Goal: Task Accomplishment & Management: Complete application form

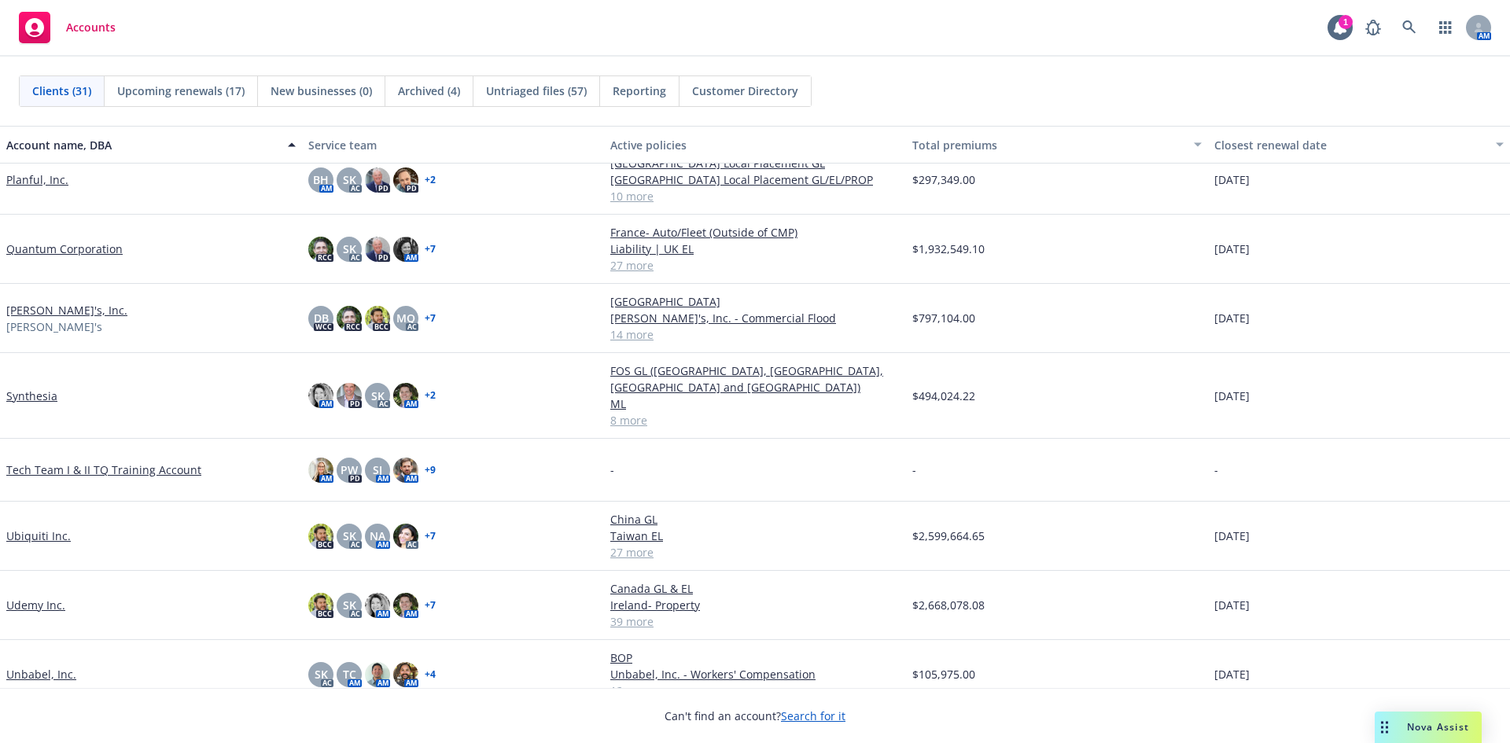
scroll to position [1426, 0]
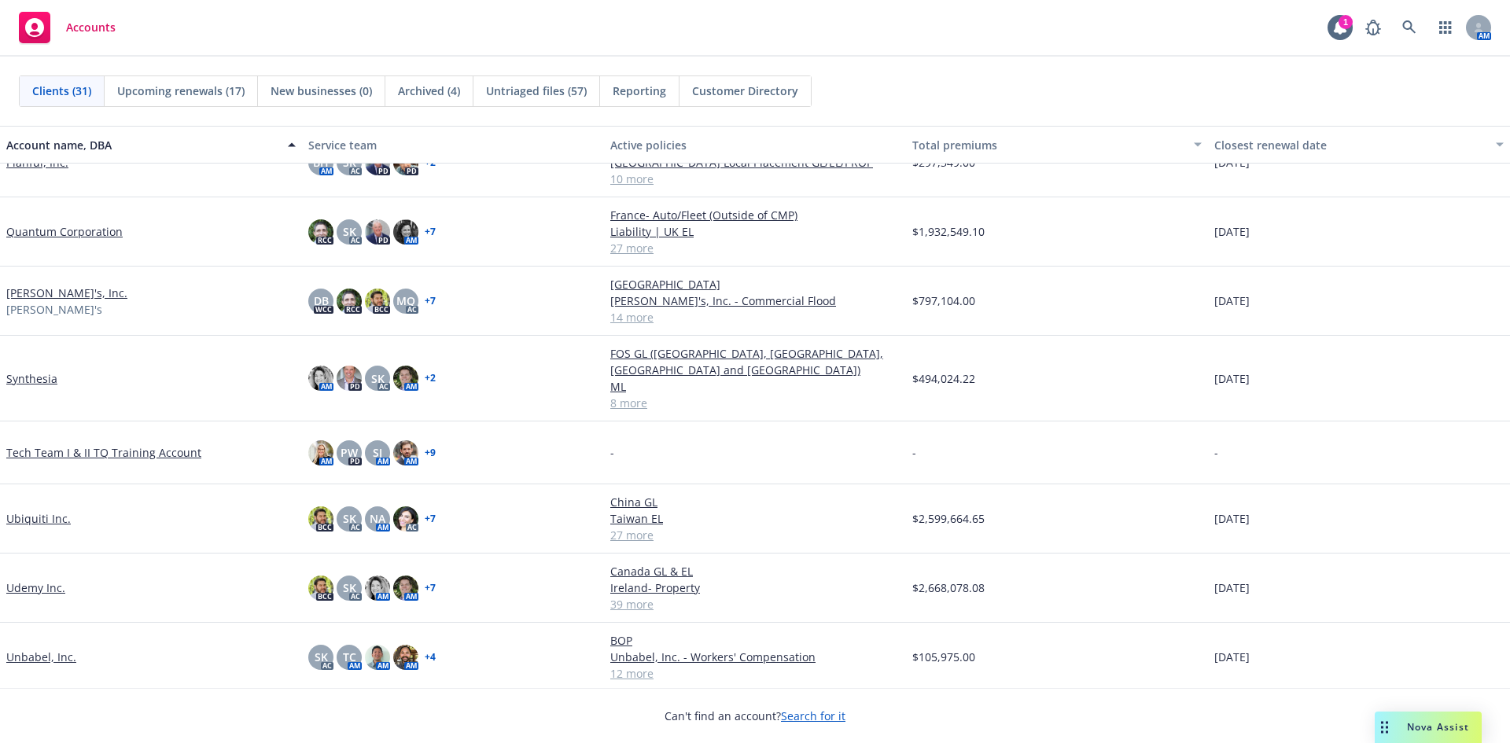
click at [45, 370] on link "Synthesia" at bounding box center [31, 378] width 51 height 17
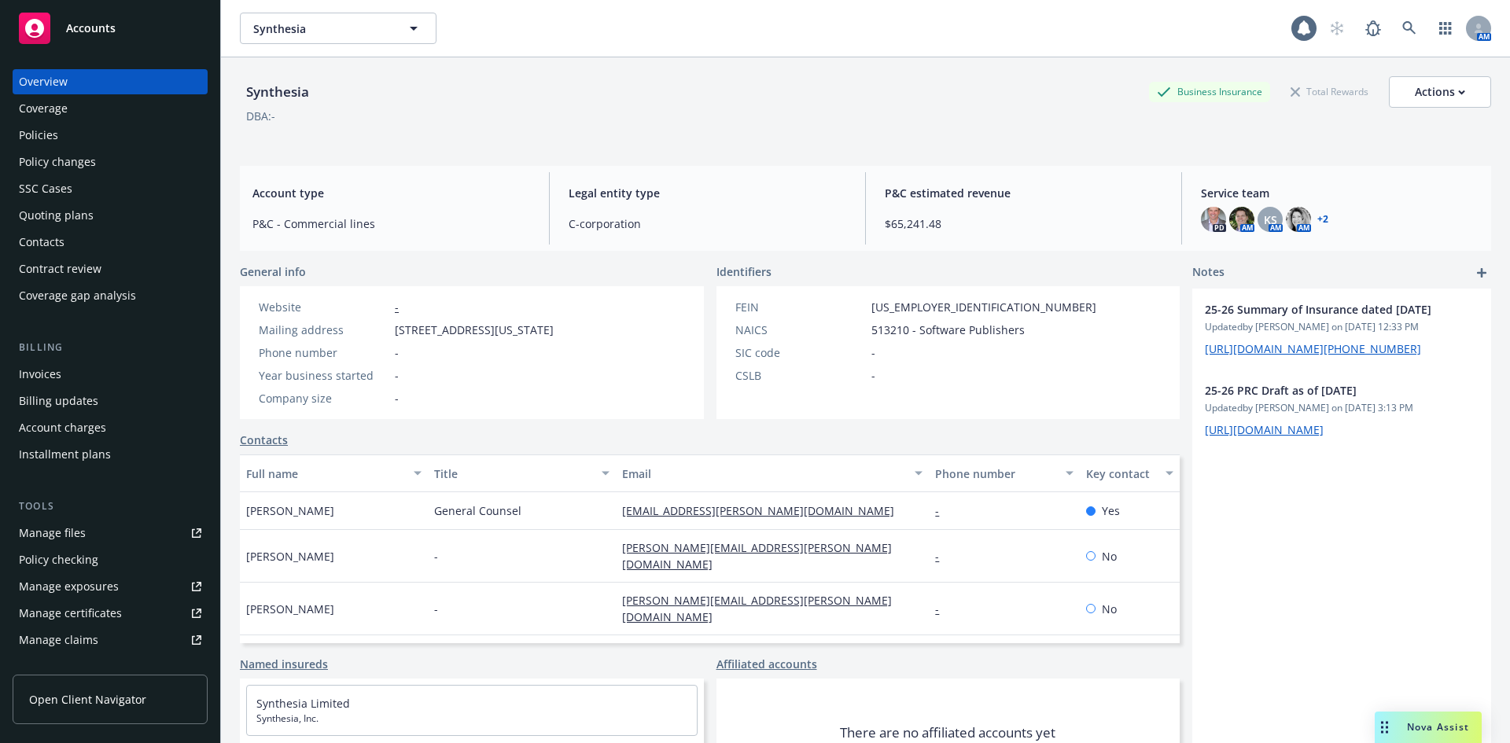
click at [92, 607] on div "Manage certificates" at bounding box center [70, 613] width 103 height 25
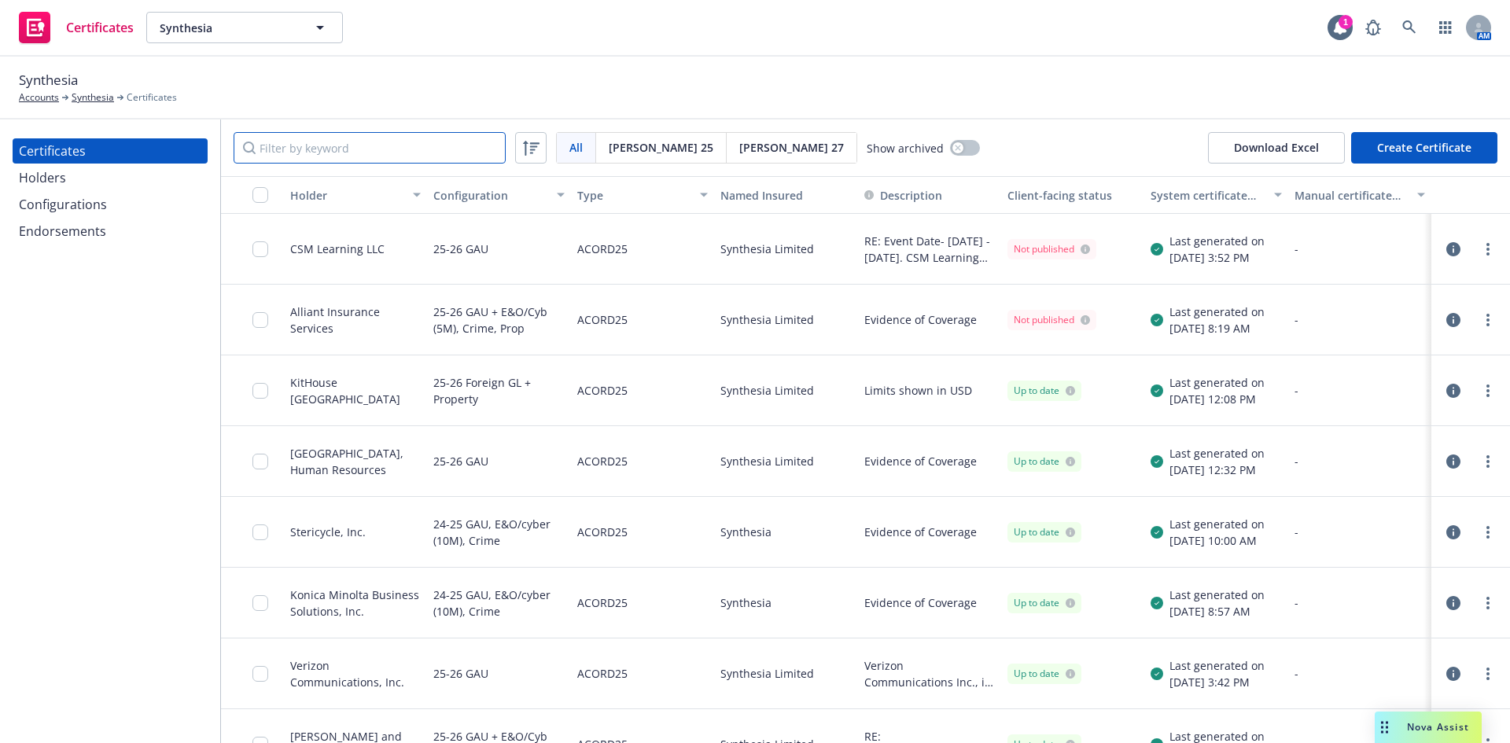
click at [366, 142] on input "Filter by keyword" at bounding box center [370, 147] width 272 height 31
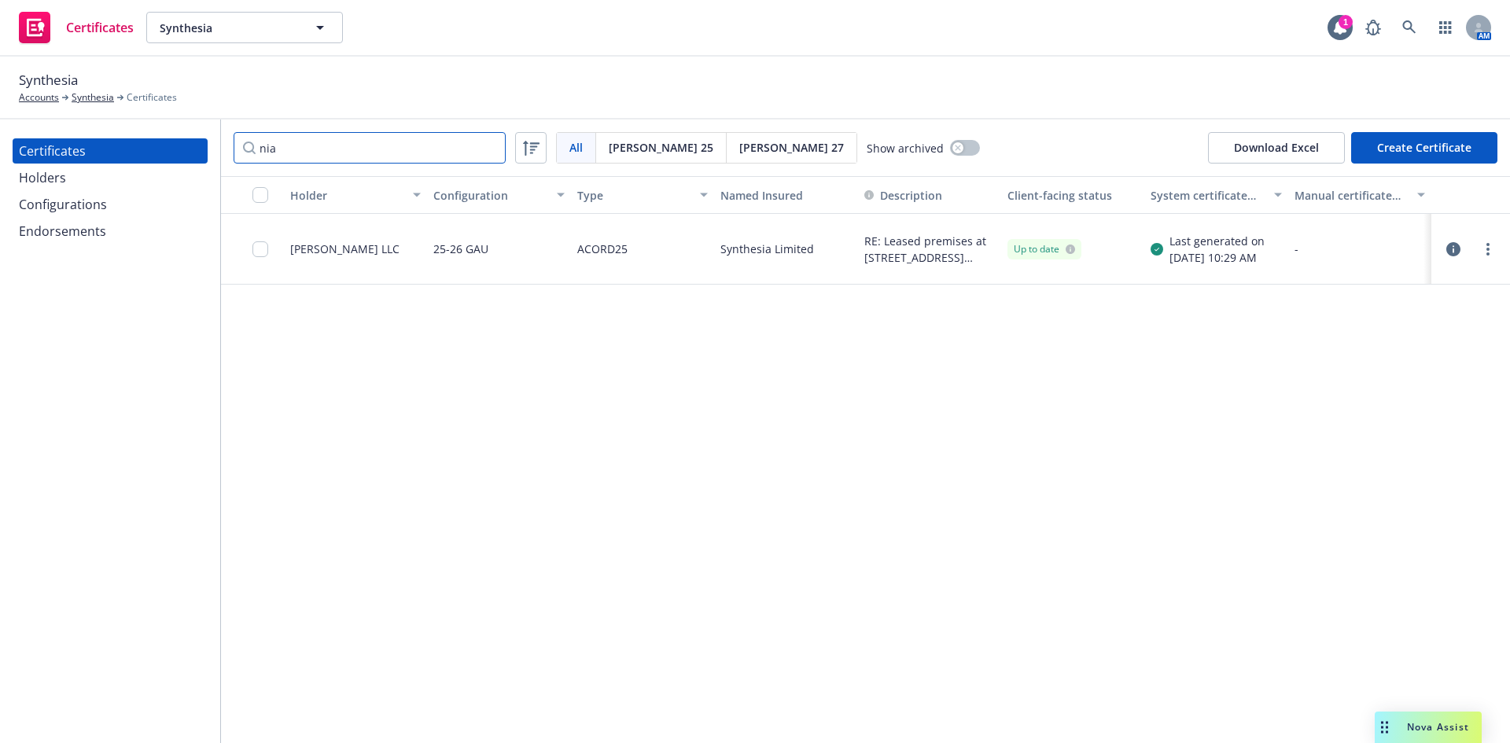
type input "nia"
click at [112, 178] on div "Holders" at bounding box center [110, 177] width 182 height 25
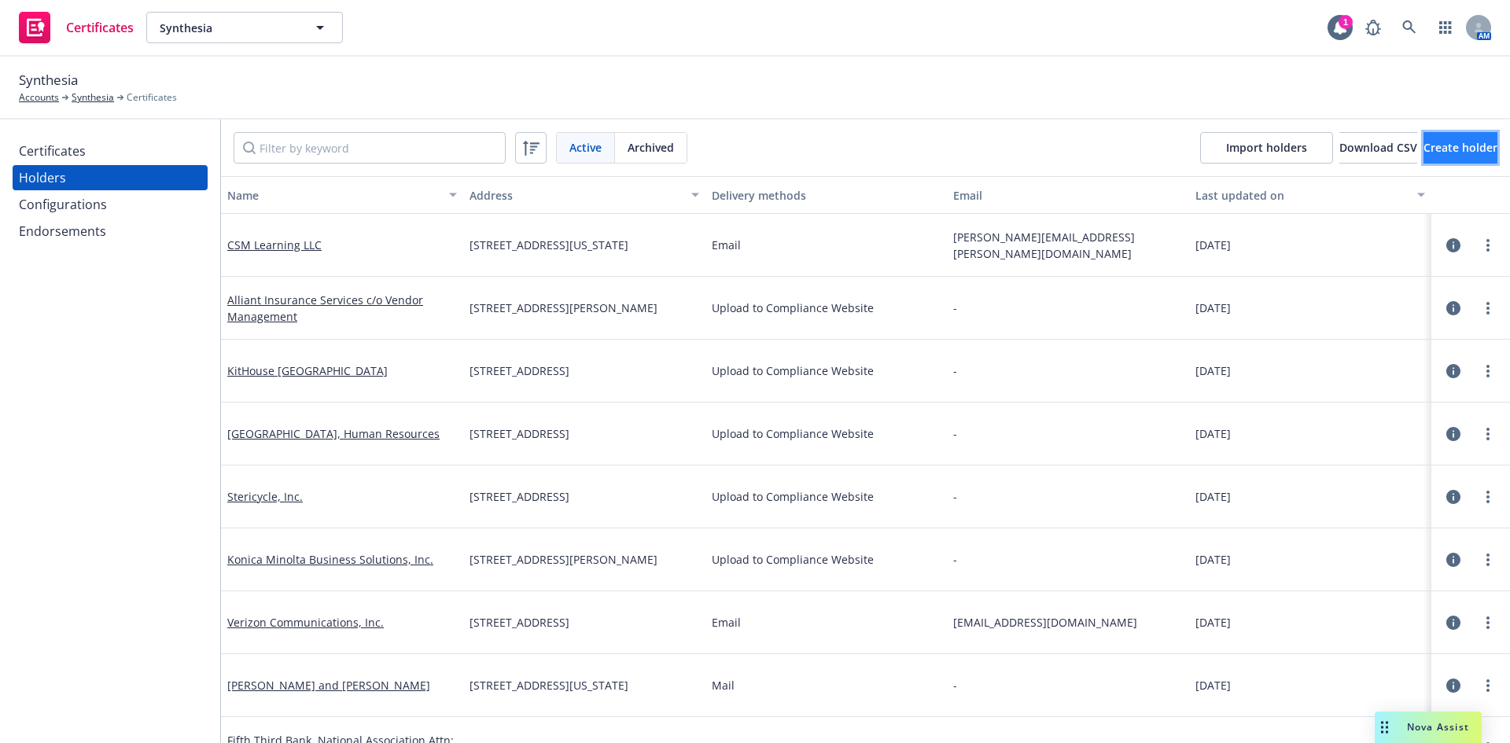
click at [1452, 145] on span "Create holder" at bounding box center [1460, 147] width 74 height 15
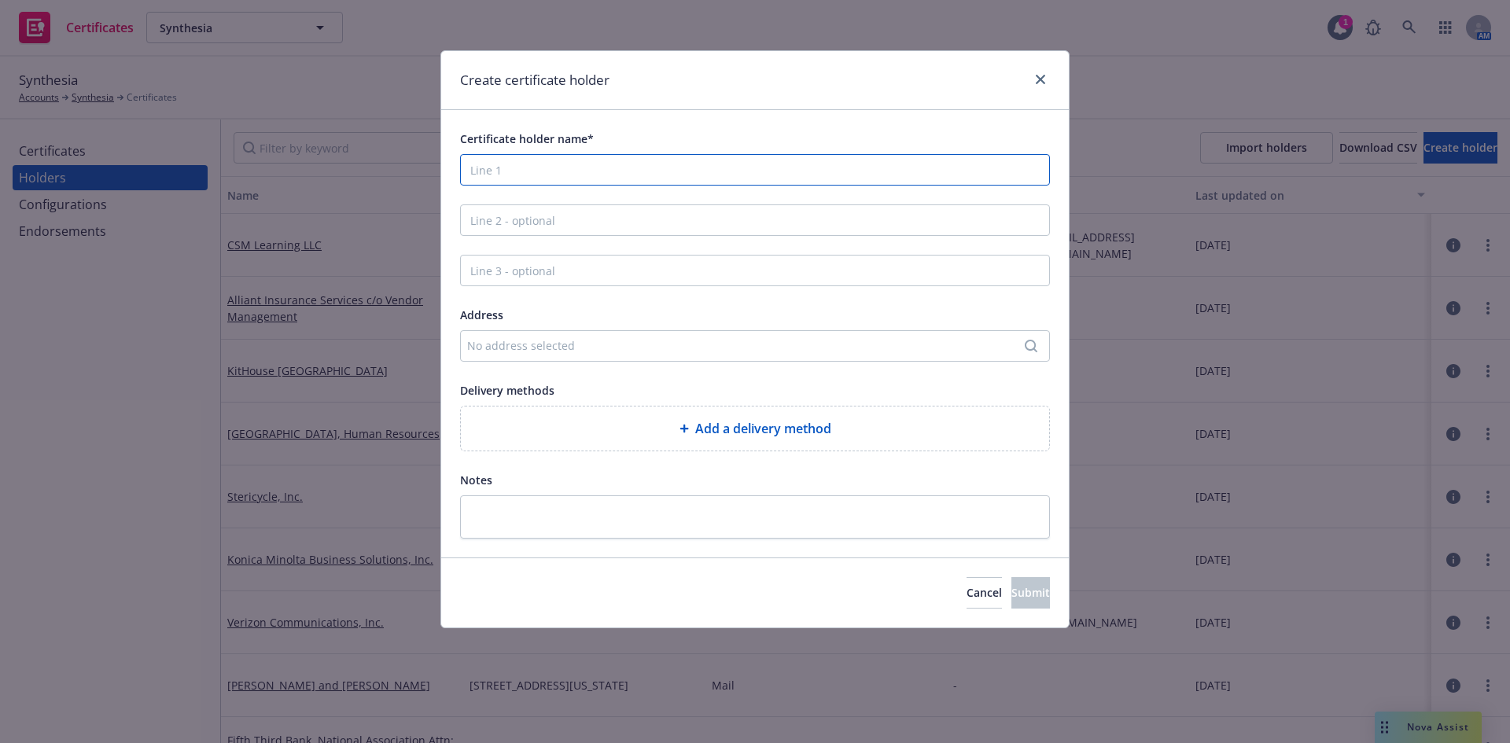
click at [543, 172] on input "Certificate holder name*" at bounding box center [755, 169] width 590 height 31
paste input ": Niagara Bottling LLC"
click at [481, 173] on input ": Niagara Bottling LLC" at bounding box center [755, 169] width 590 height 31
type input "Niagara Bottling LLC"
click at [535, 222] on input "Line 2 - optional" at bounding box center [755, 219] width 590 height 31
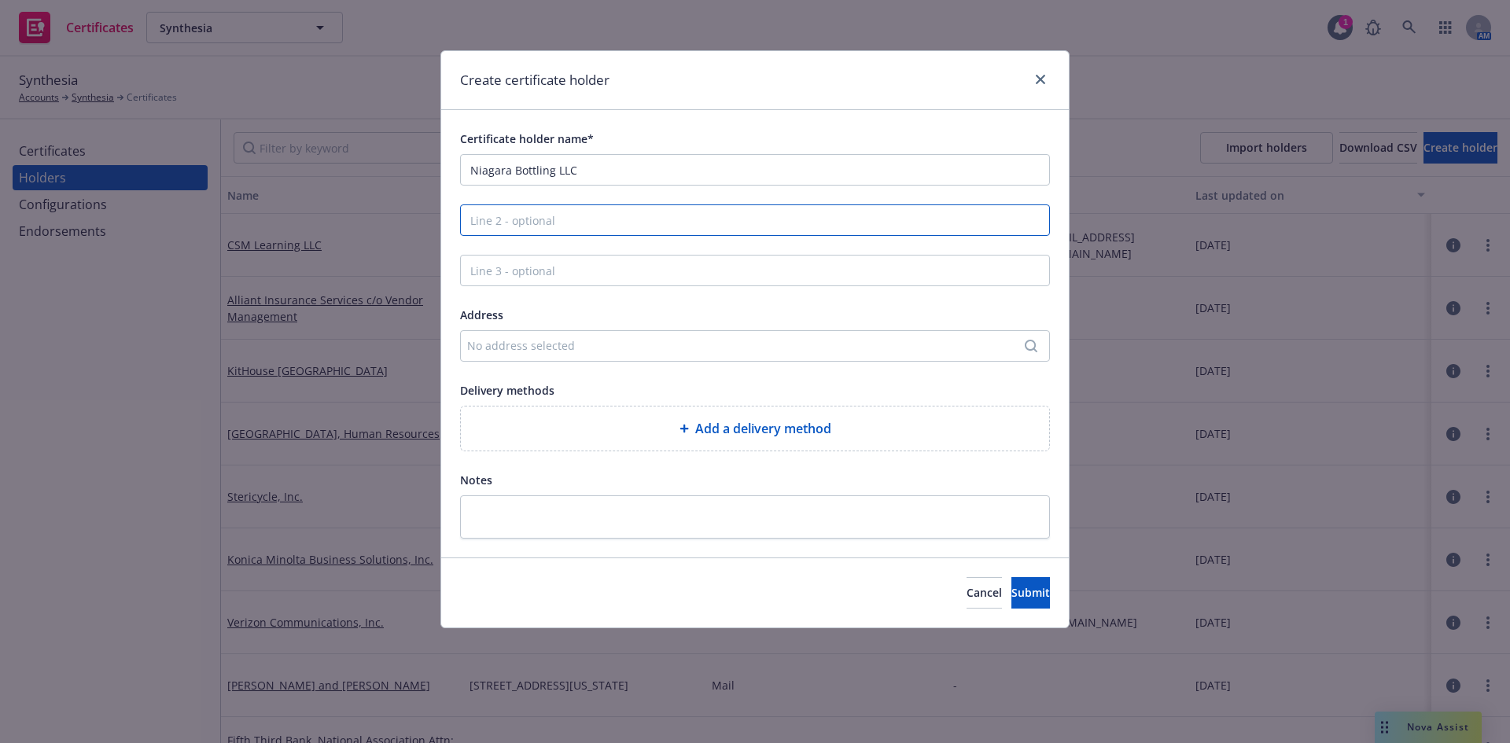
paste input "and its subsidiaries, employees, agents, affiliates"
type input "and its subsidiaries, employees, agents, affiliates"
click at [510, 358] on div "No address selected" at bounding box center [755, 345] width 590 height 31
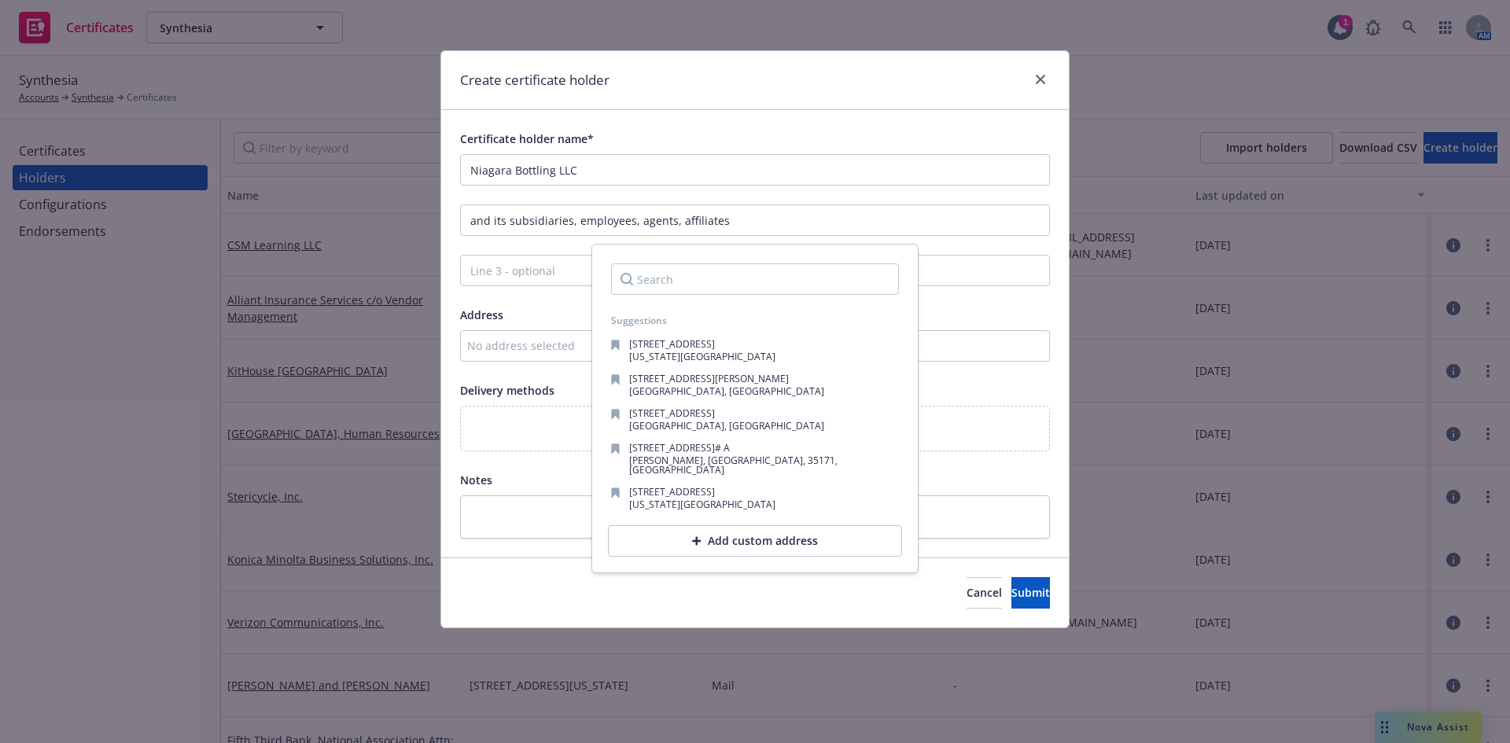
click at [647, 285] on input "Search" at bounding box center [755, 278] width 288 height 31
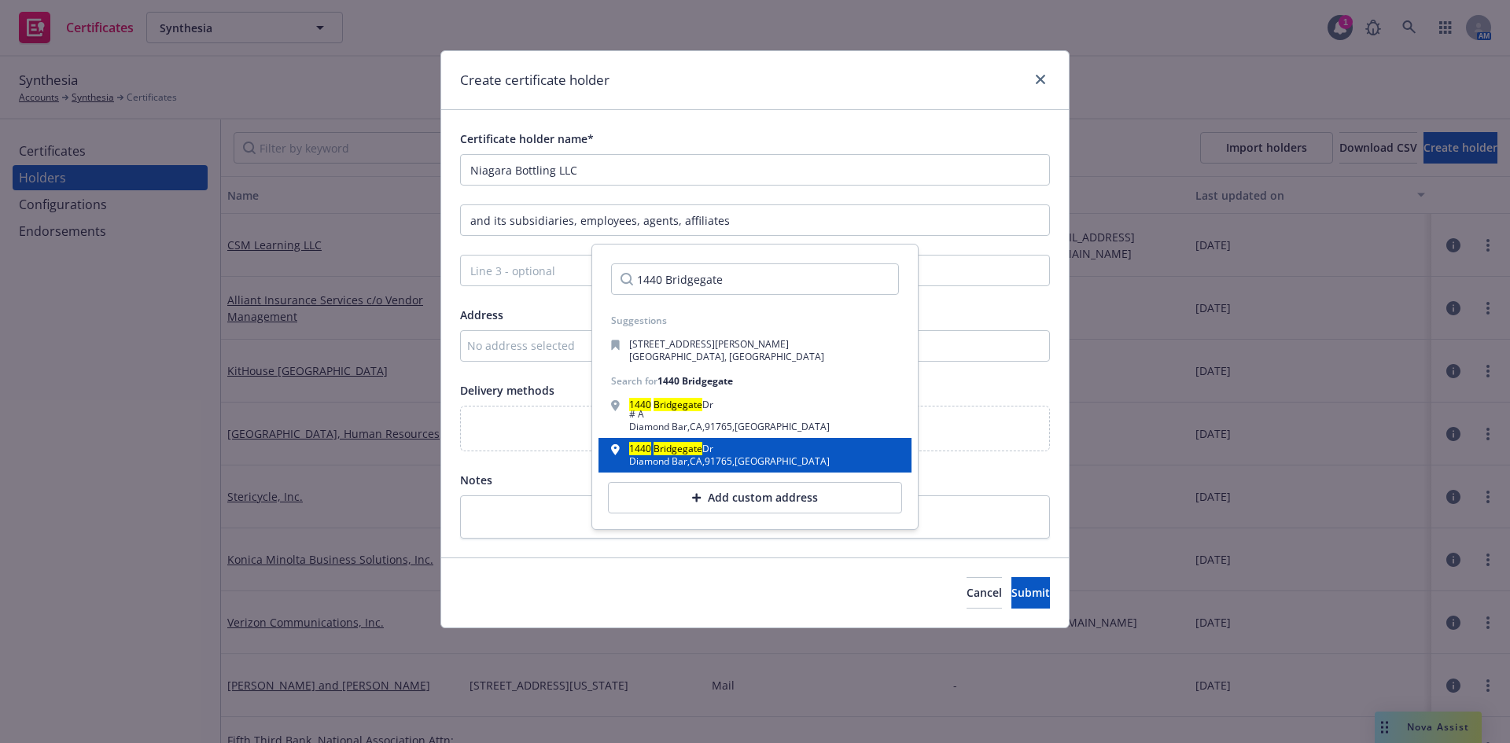
type input "1440 Bridgegate"
click at [688, 460] on div "[GEOGRAPHIC_DATA] , [GEOGRAPHIC_DATA]" at bounding box center [729, 461] width 201 height 9
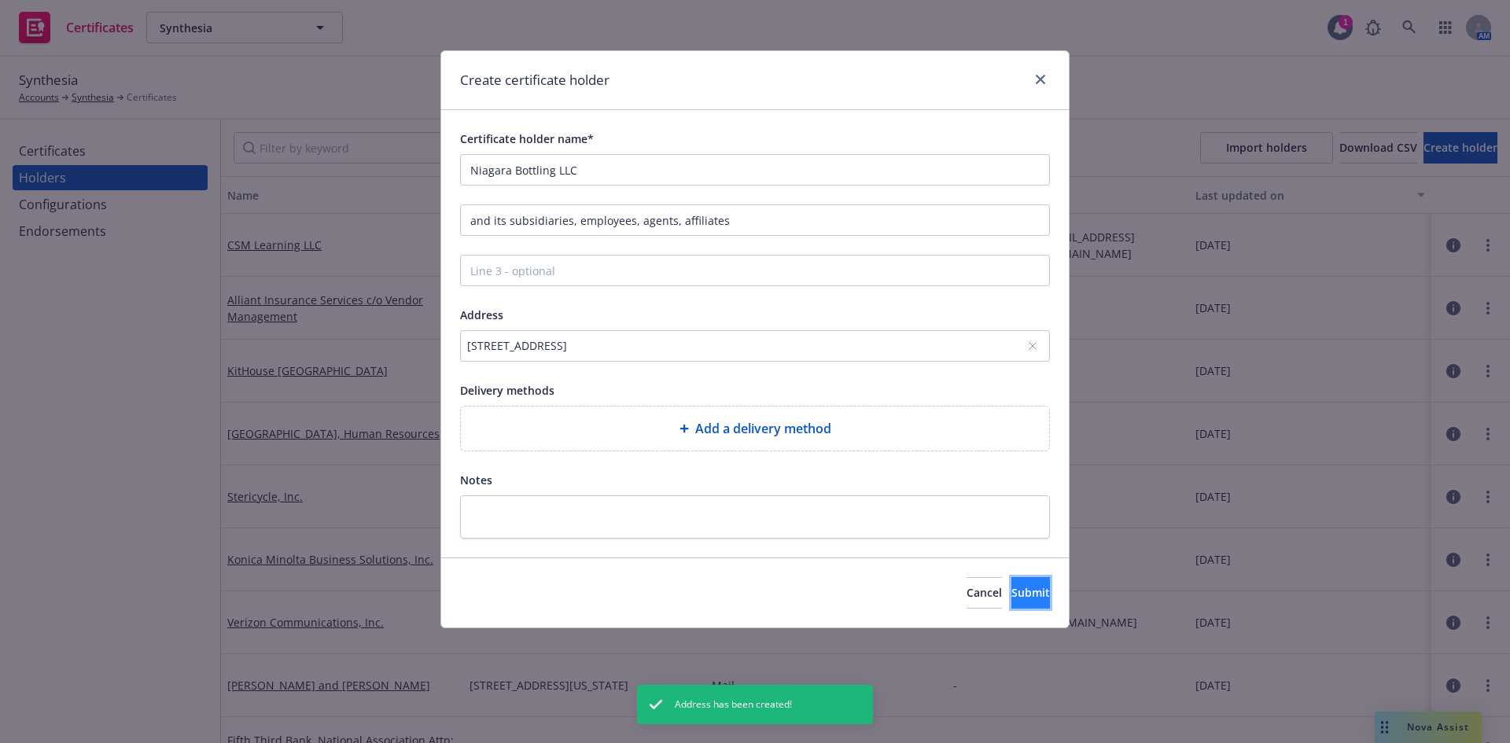
click at [1011, 591] on span "Submit" at bounding box center [1030, 592] width 39 height 15
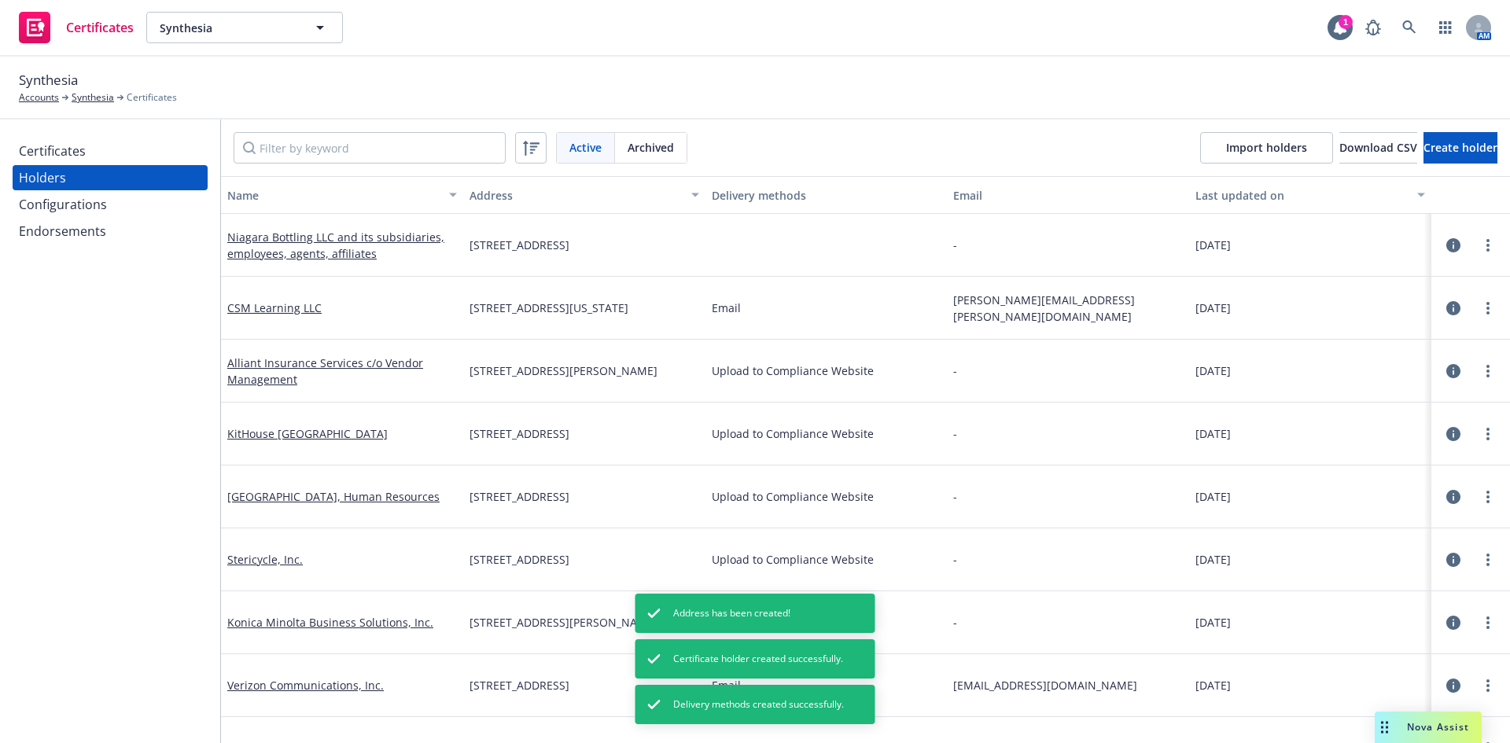
click at [82, 146] on div "Certificates" at bounding box center [52, 150] width 67 height 25
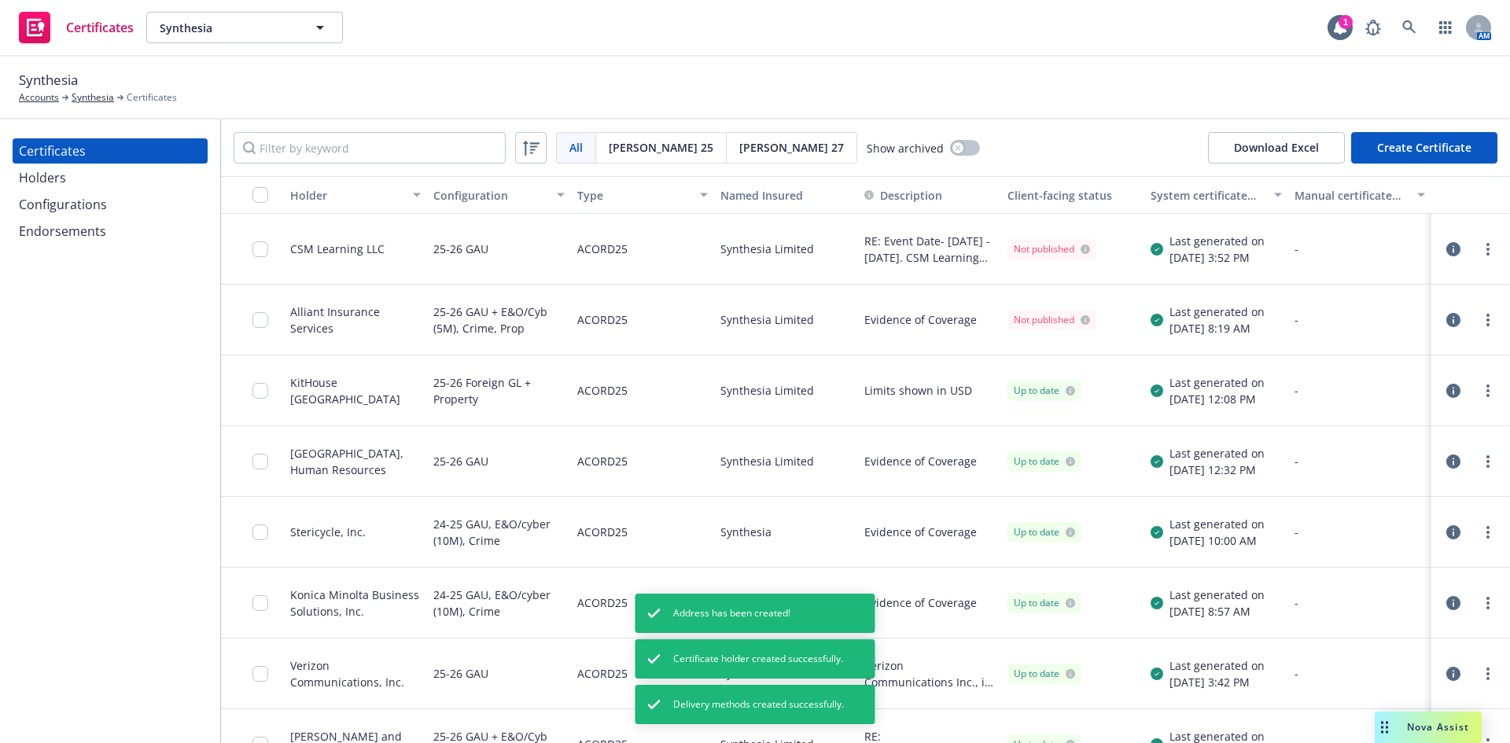
click at [1448, 159] on button "Create Certificate" at bounding box center [1424, 147] width 146 height 31
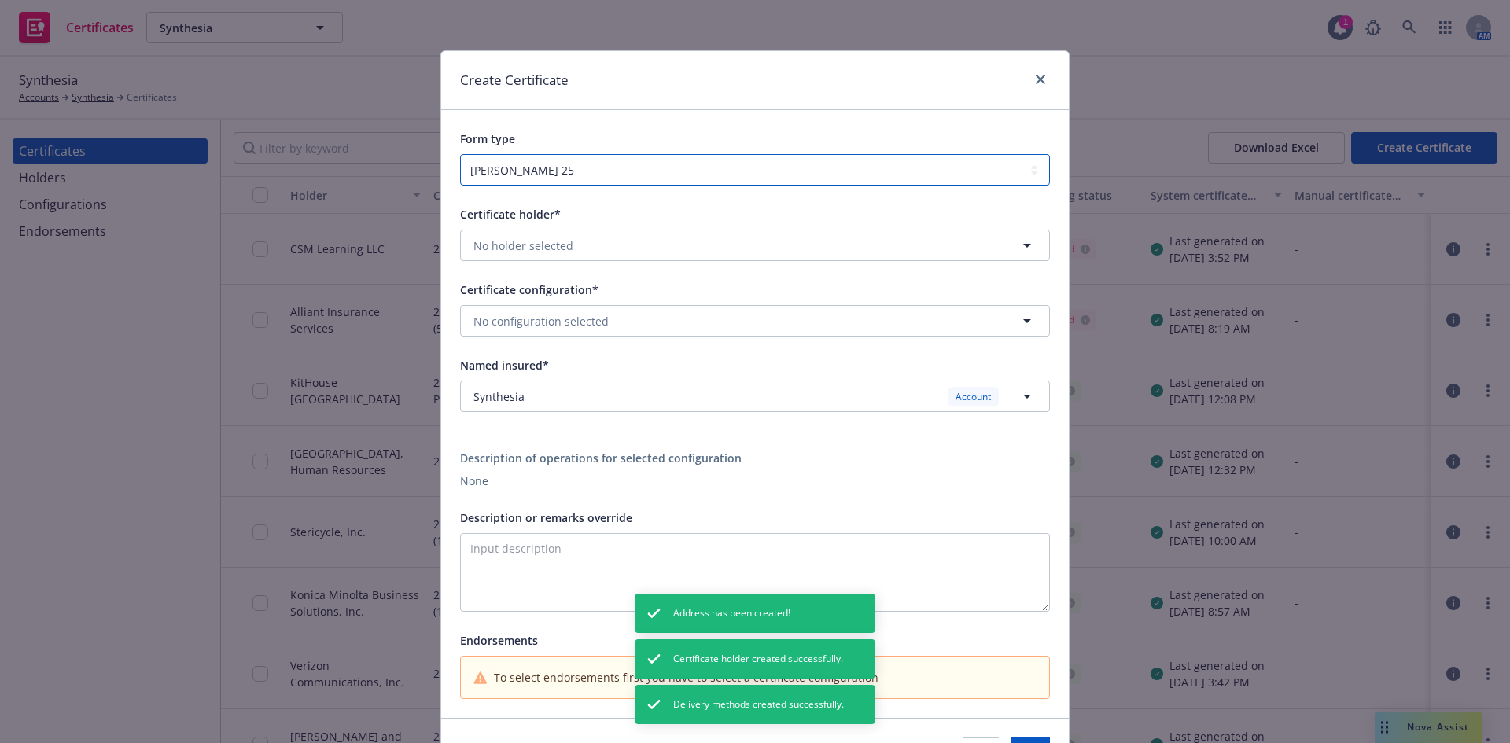
click at [593, 173] on select "[PERSON_NAME] 25 [PERSON_NAME] 27 [PERSON_NAME] 28" at bounding box center [755, 169] width 590 height 31
click at [548, 252] on span "No holder selected" at bounding box center [523, 245] width 100 height 17
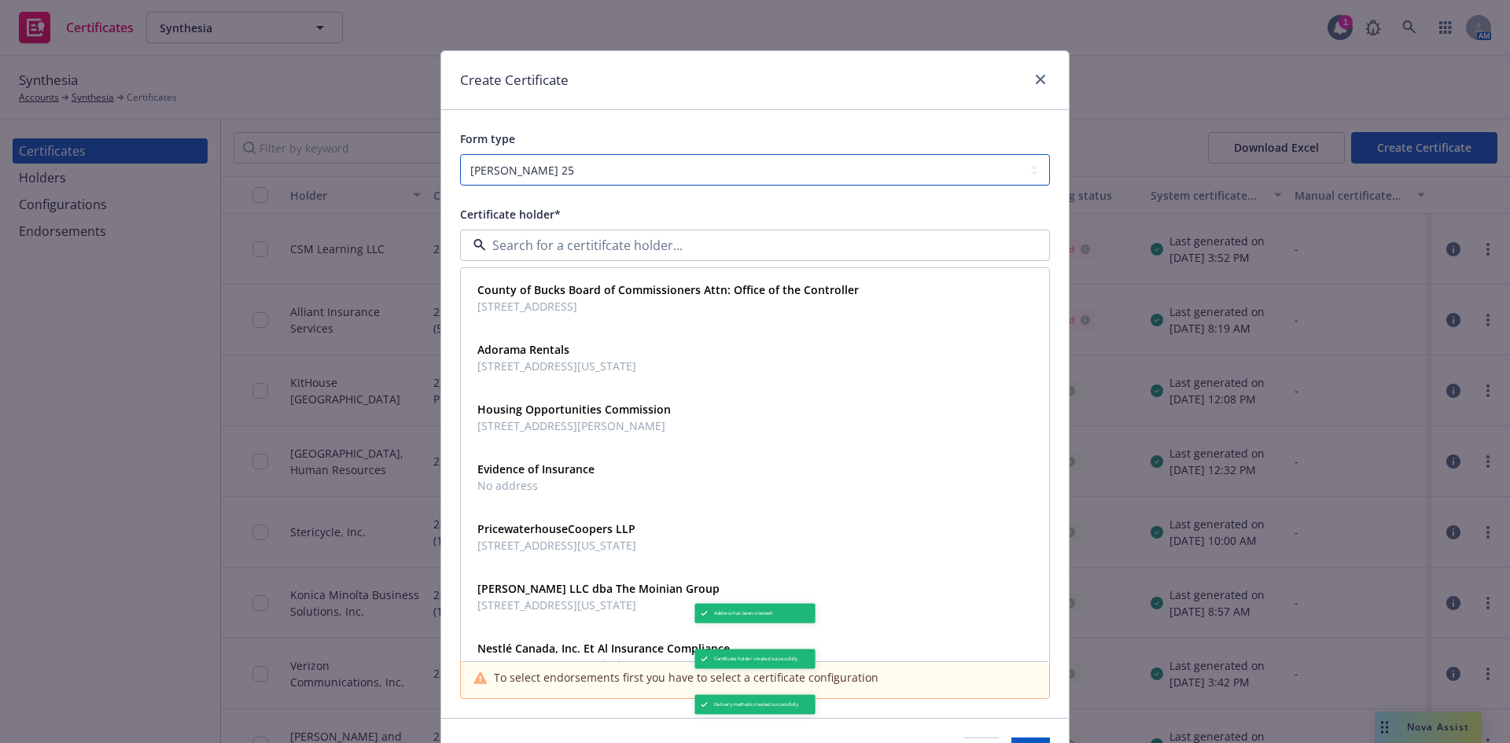
click at [544, 171] on select "[PERSON_NAME] 25 [PERSON_NAME] 27 [PERSON_NAME] 28" at bounding box center [755, 169] width 590 height 31
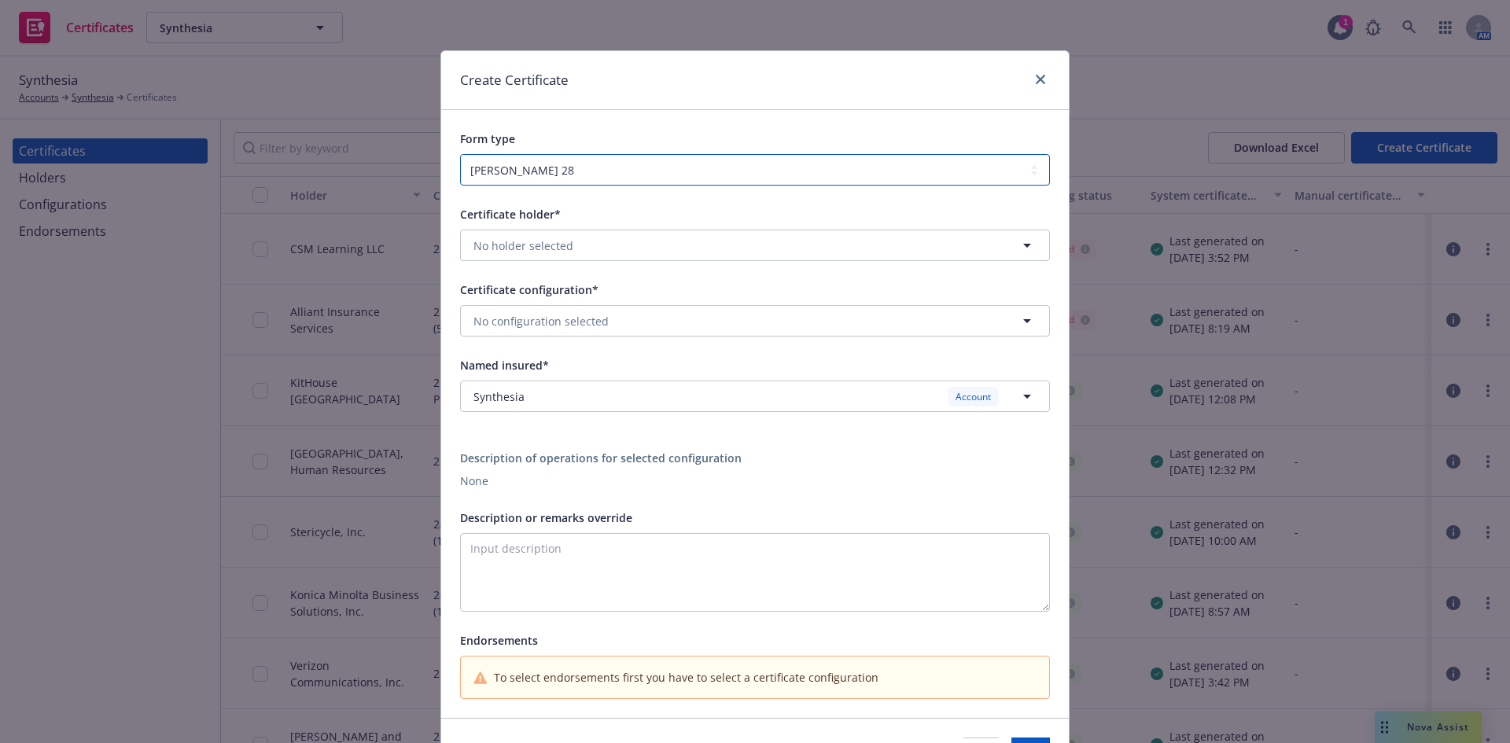
click at [460, 154] on select "[PERSON_NAME] 25 [PERSON_NAME] 27 [PERSON_NAME] 28" at bounding box center [755, 169] width 590 height 31
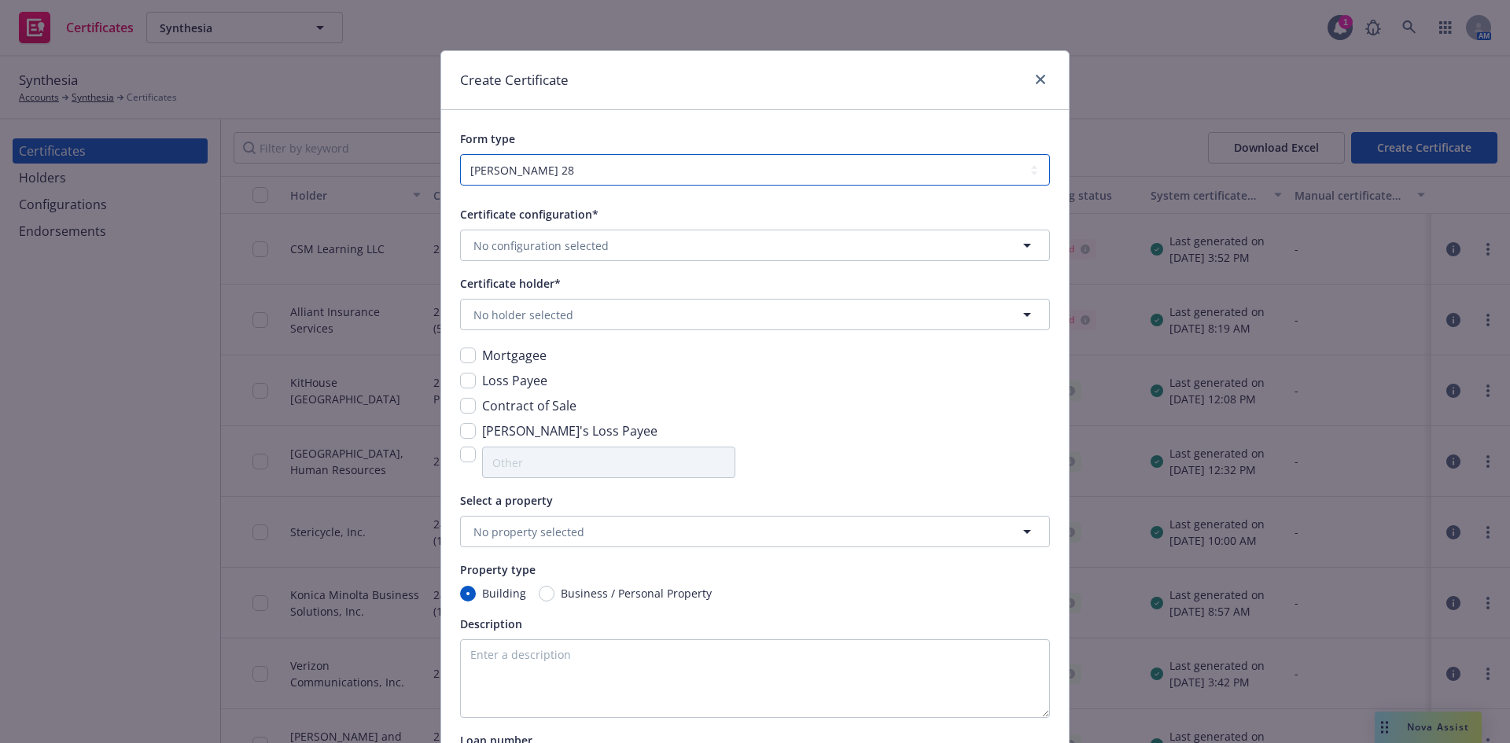
click at [524, 171] on select "[PERSON_NAME] 25 [PERSON_NAME] 27 [PERSON_NAME] 28" at bounding box center [755, 169] width 590 height 31
select select "ACORD25"
click at [460, 154] on select "[PERSON_NAME] 25 [PERSON_NAME] 27 [PERSON_NAME] 28" at bounding box center [755, 169] width 590 height 31
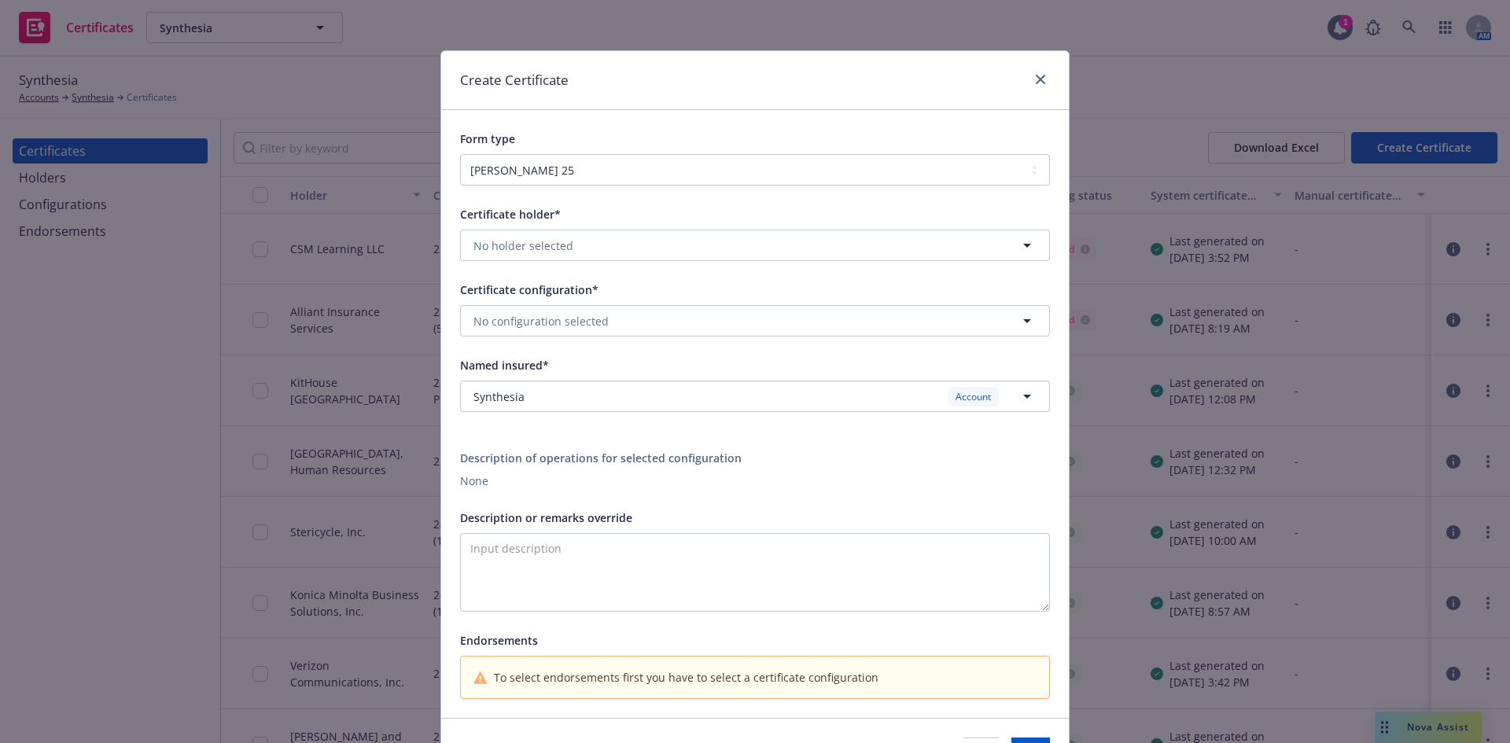
click at [1348, 28] on div "Create Certificate Form type [PERSON_NAME] 25 [PERSON_NAME] 27 [PERSON_NAME] 28…" at bounding box center [755, 371] width 1510 height 743
click at [1040, 78] on link "close" at bounding box center [1040, 79] width 19 height 19
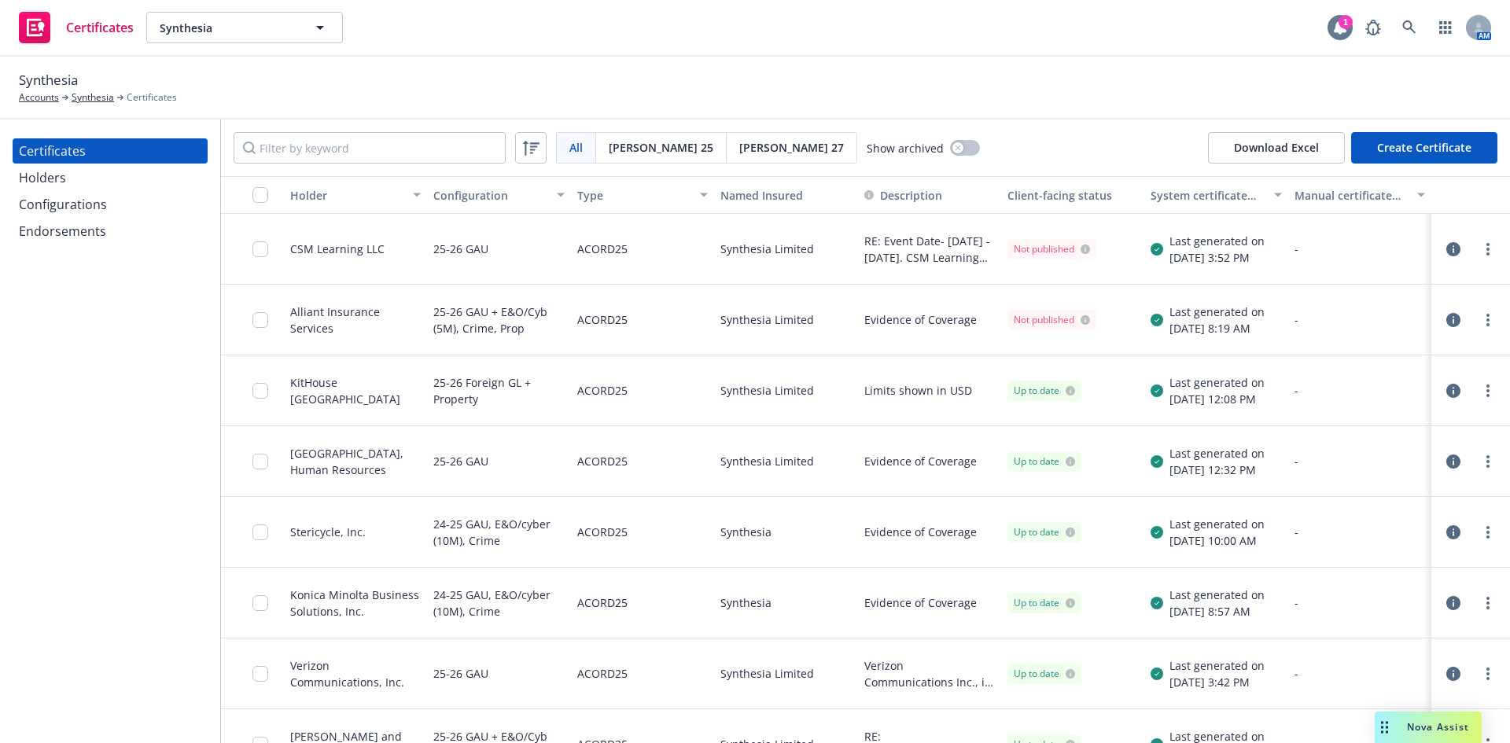
click at [1334, 20] on icon at bounding box center [1340, 28] width 16 height 16
click at [637, 152] on span "[PERSON_NAME] 25" at bounding box center [661, 147] width 105 height 17
click at [739, 150] on span "[PERSON_NAME] 27" at bounding box center [791, 147] width 105 height 17
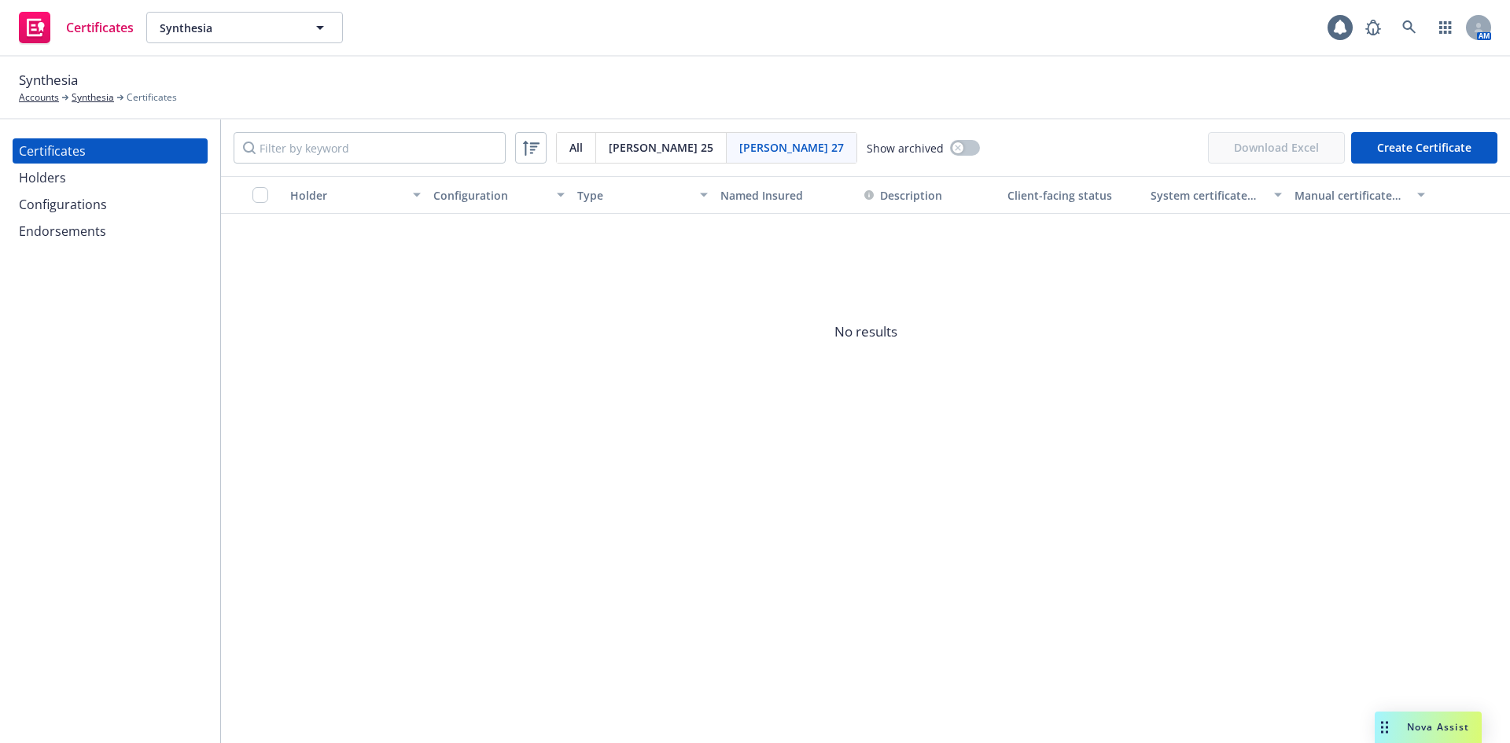
click at [646, 150] on span "[PERSON_NAME] 25" at bounding box center [661, 147] width 105 height 17
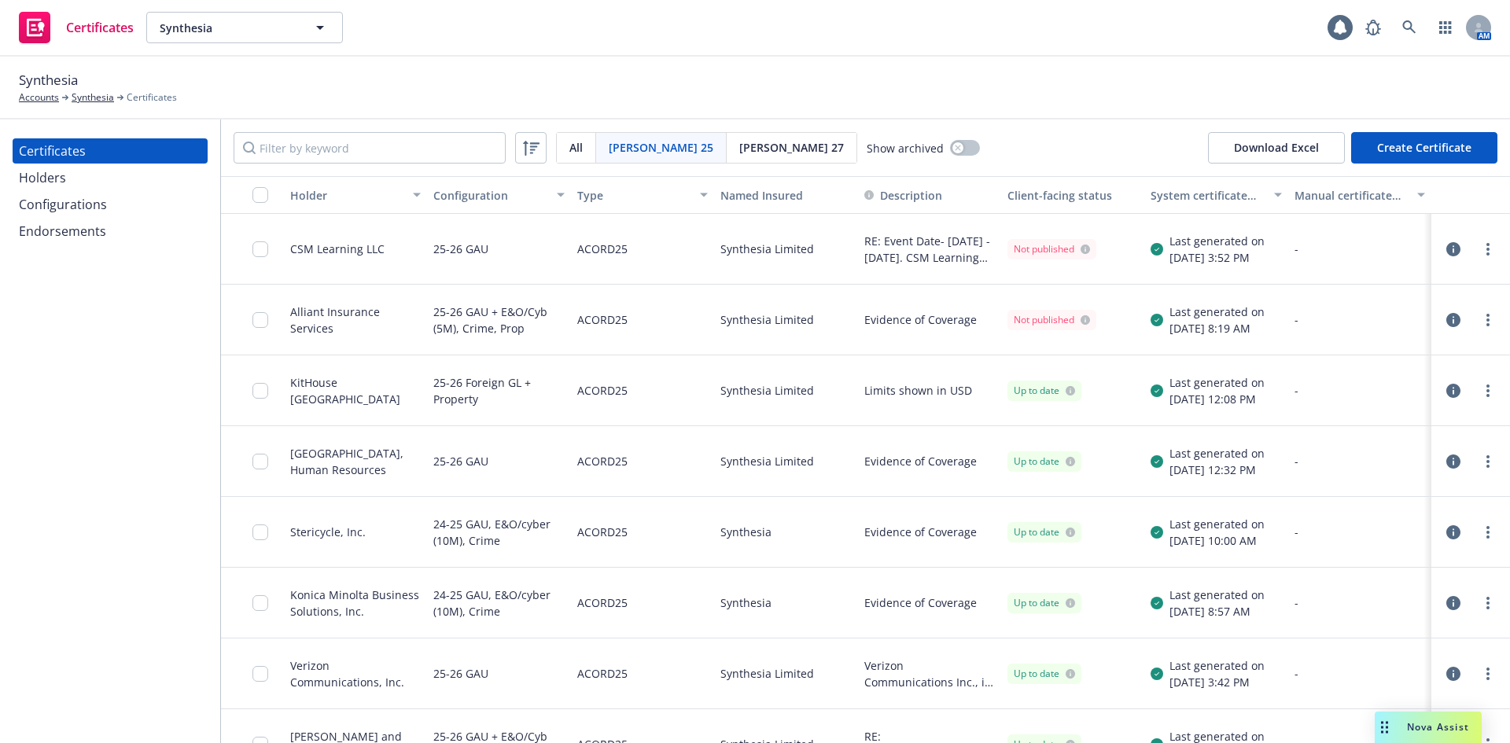
click at [1422, 147] on button "Create Certificate" at bounding box center [1424, 147] width 146 height 31
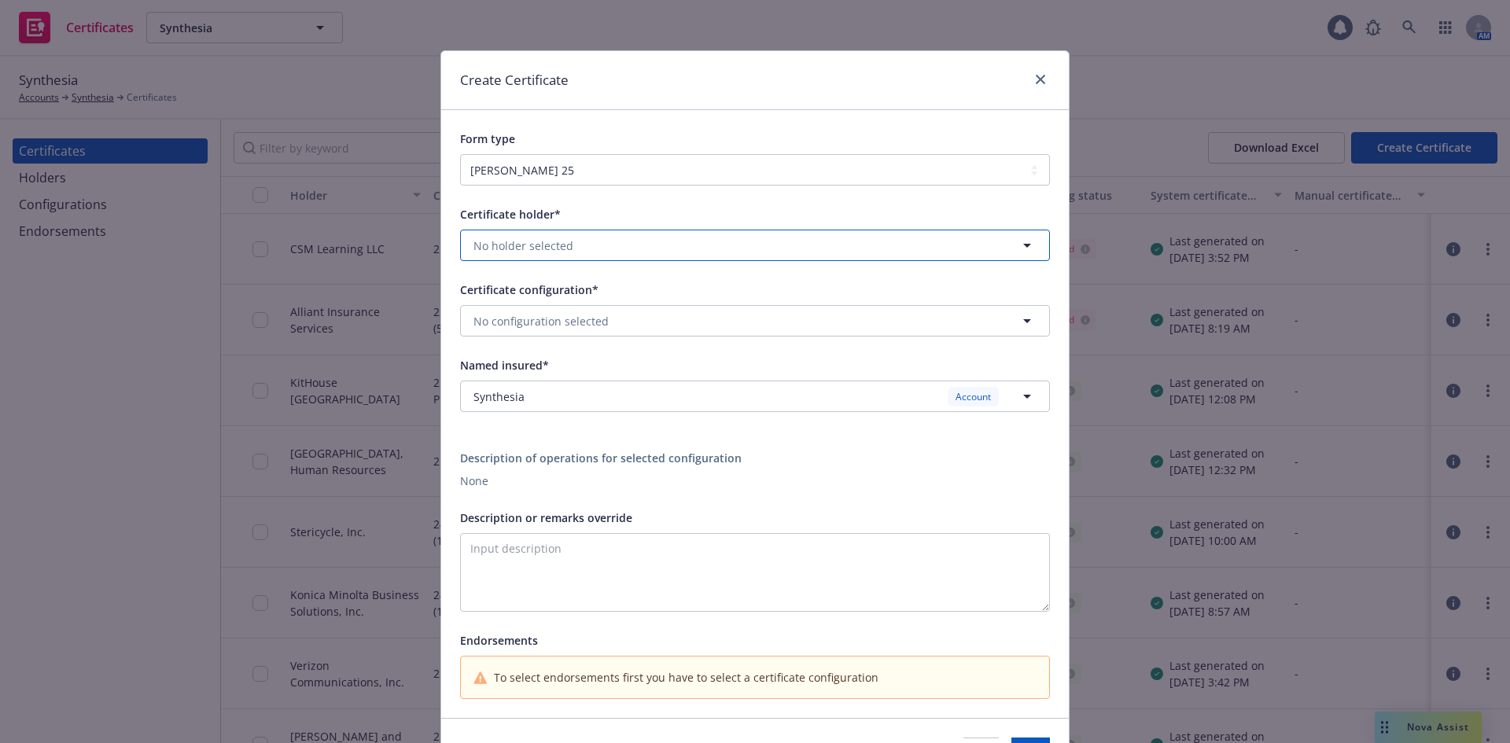
click at [505, 254] on button "No holder selected" at bounding box center [755, 245] width 590 height 31
type input "ni"
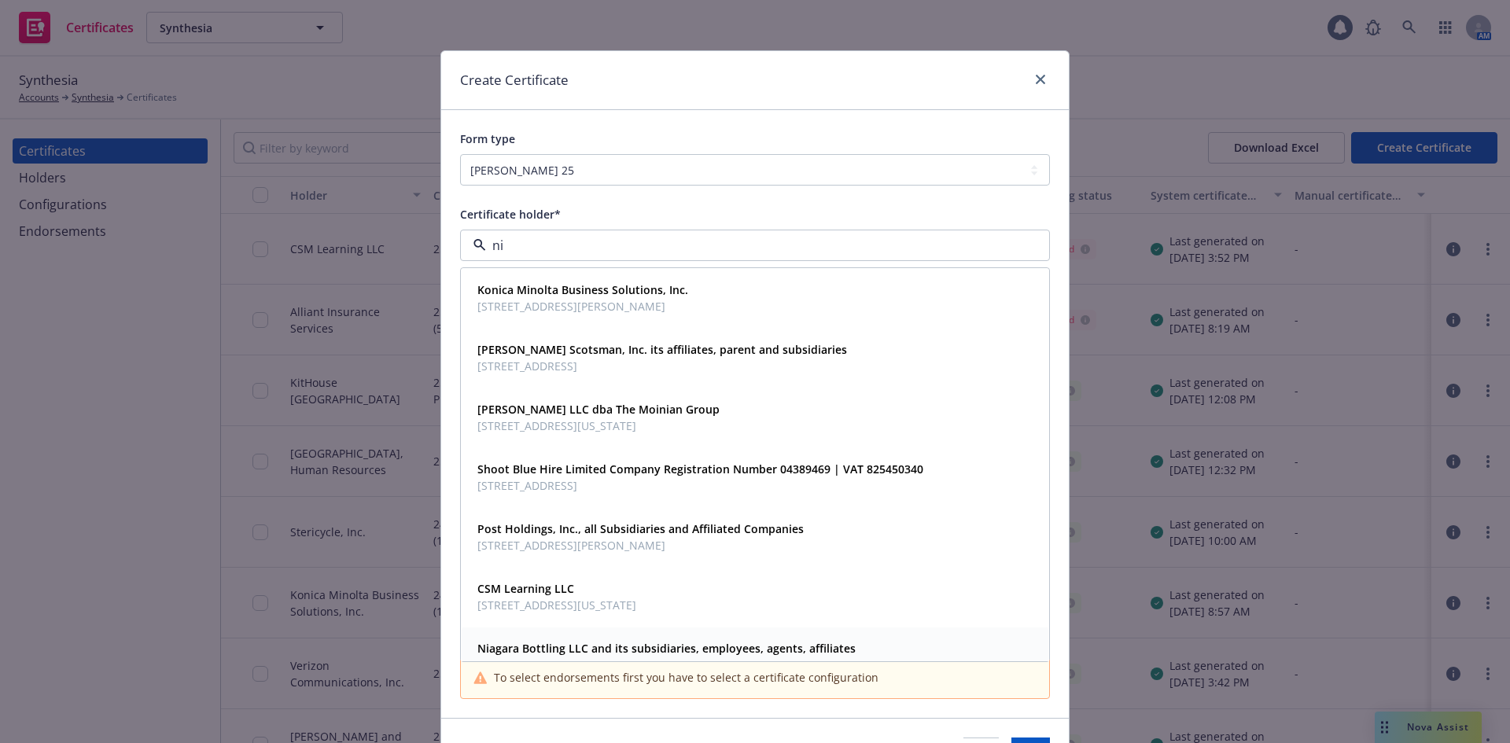
click at [559, 653] on strong "Niagara Bottling LLC and its subsidiaries, employees, agents, affiliates" at bounding box center [666, 648] width 378 height 15
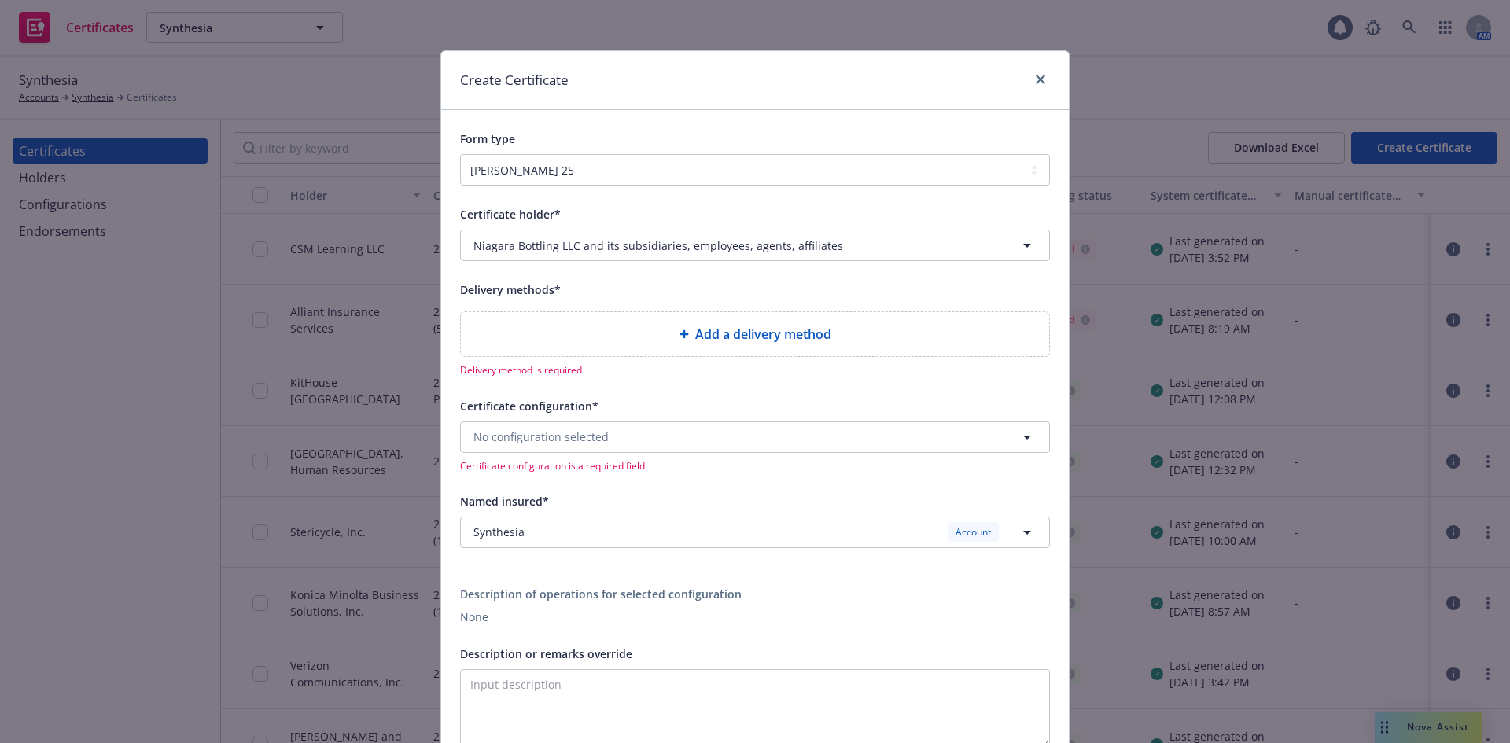
click at [589, 337] on div "Add a delivery method" at bounding box center [754, 334] width 563 height 19
select select "EMAIL"
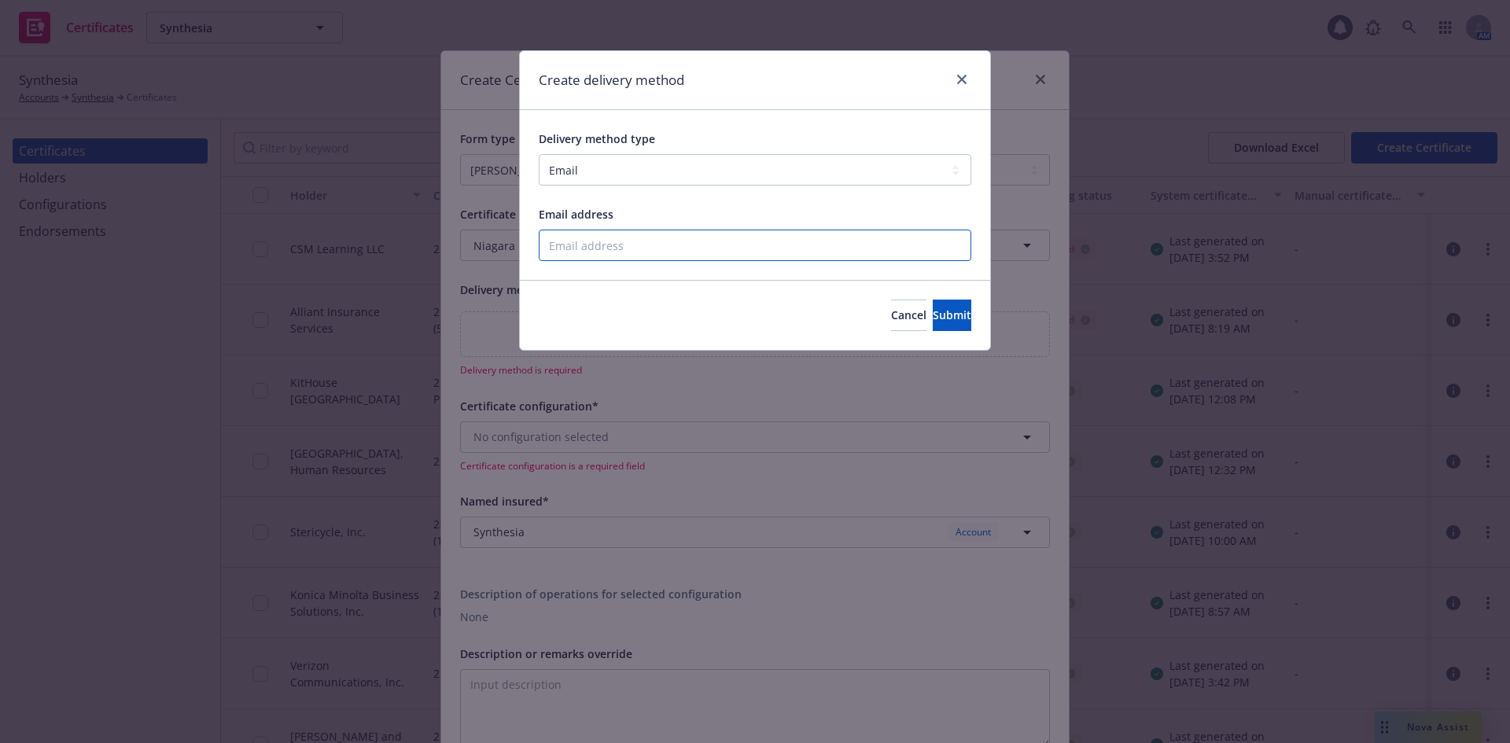
click at [613, 249] on input "Email address" at bounding box center [755, 245] width 432 height 31
paste input "and its subsidiaries, employees, agents, affiliates"
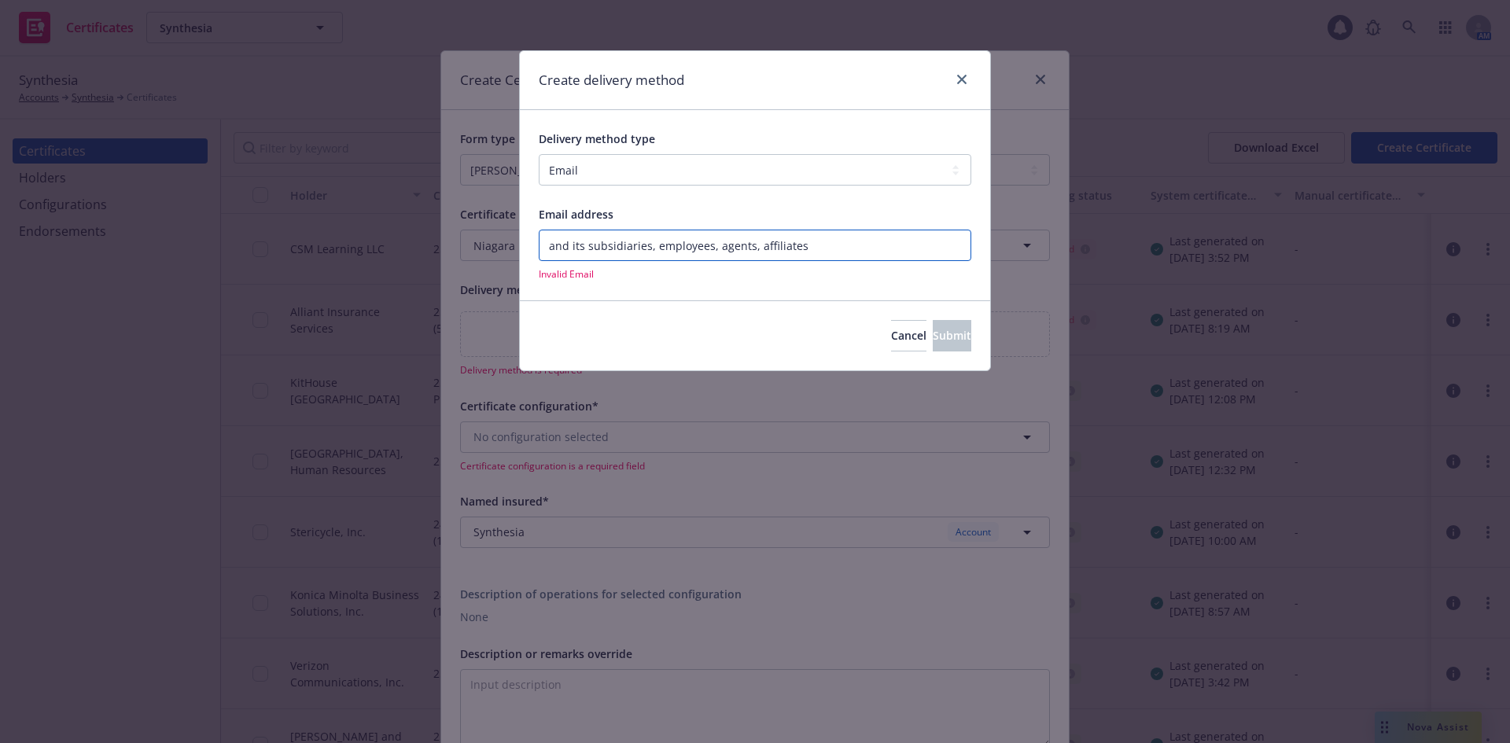
drag, startPoint x: 804, startPoint y: 245, endPoint x: 351, endPoint y: 241, distance: 452.9
click at [351, 242] on div "Create delivery method Delivery method type Select delivery method type Email M…" at bounding box center [755, 371] width 1510 height 743
paste input "[PERSON_NAME][EMAIL_ADDRESS][DOMAIN_NAME]"
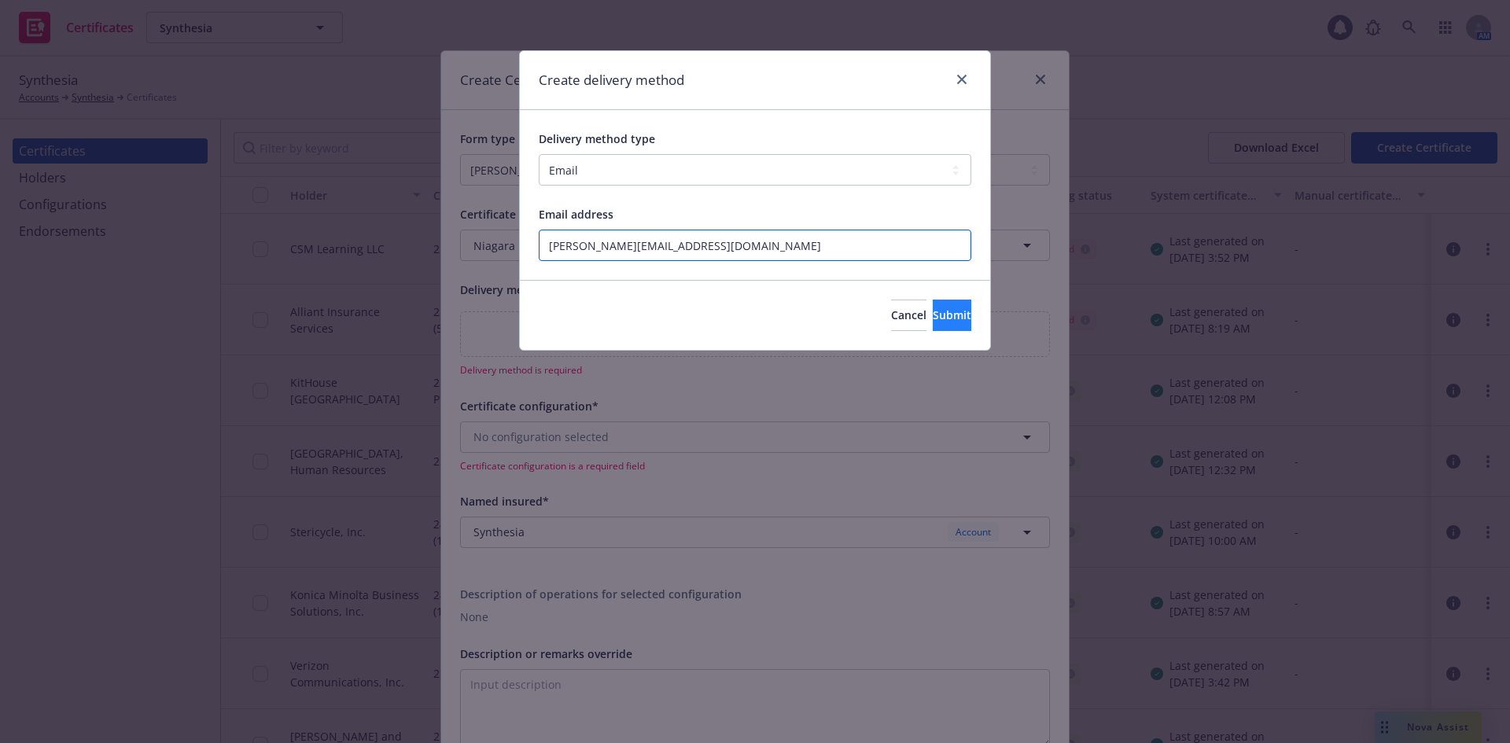
type input "[PERSON_NAME][EMAIL_ADDRESS][DOMAIN_NAME]"
click at [938, 322] on span "Submit" at bounding box center [952, 314] width 39 height 15
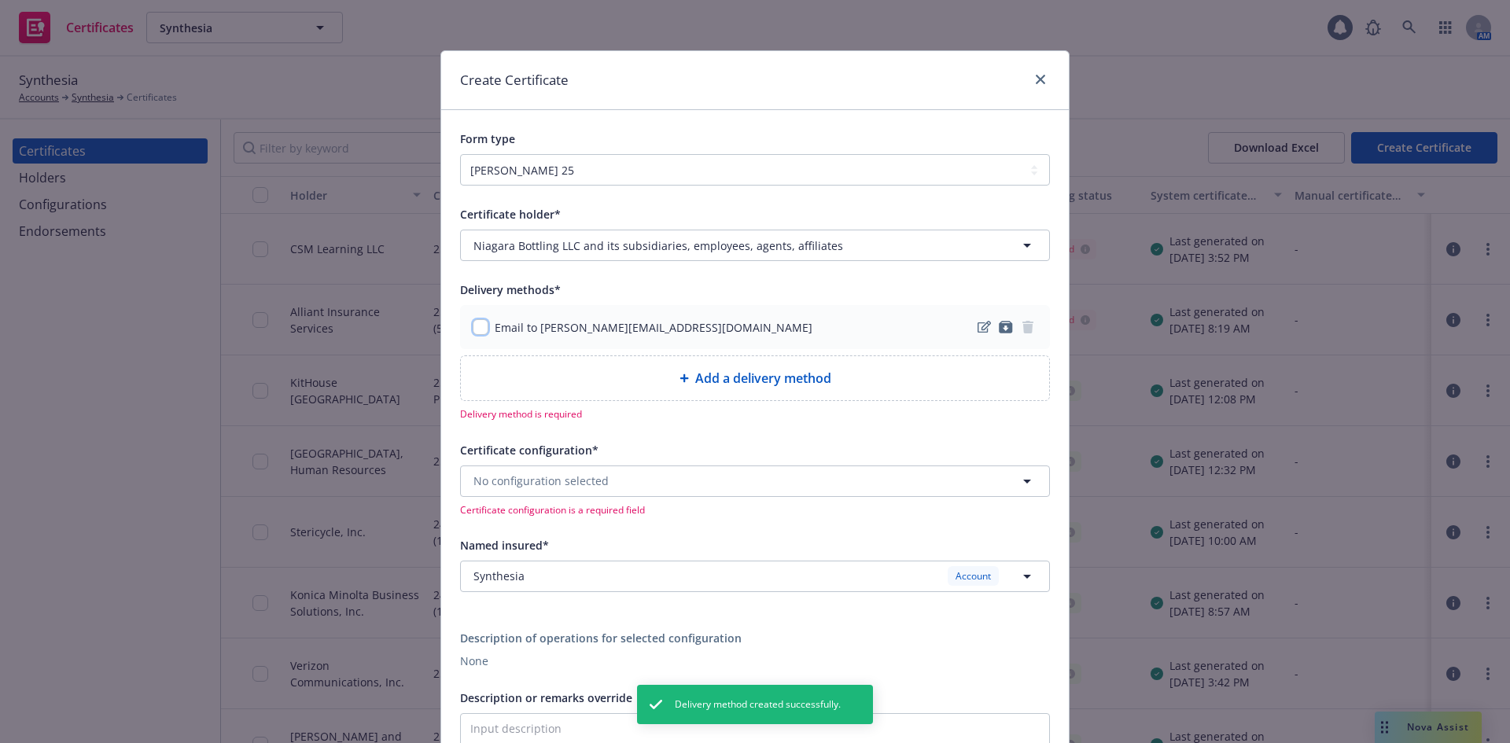
click at [474, 322] on input "checkbox" at bounding box center [481, 327] width 16 height 16
checkbox input "true"
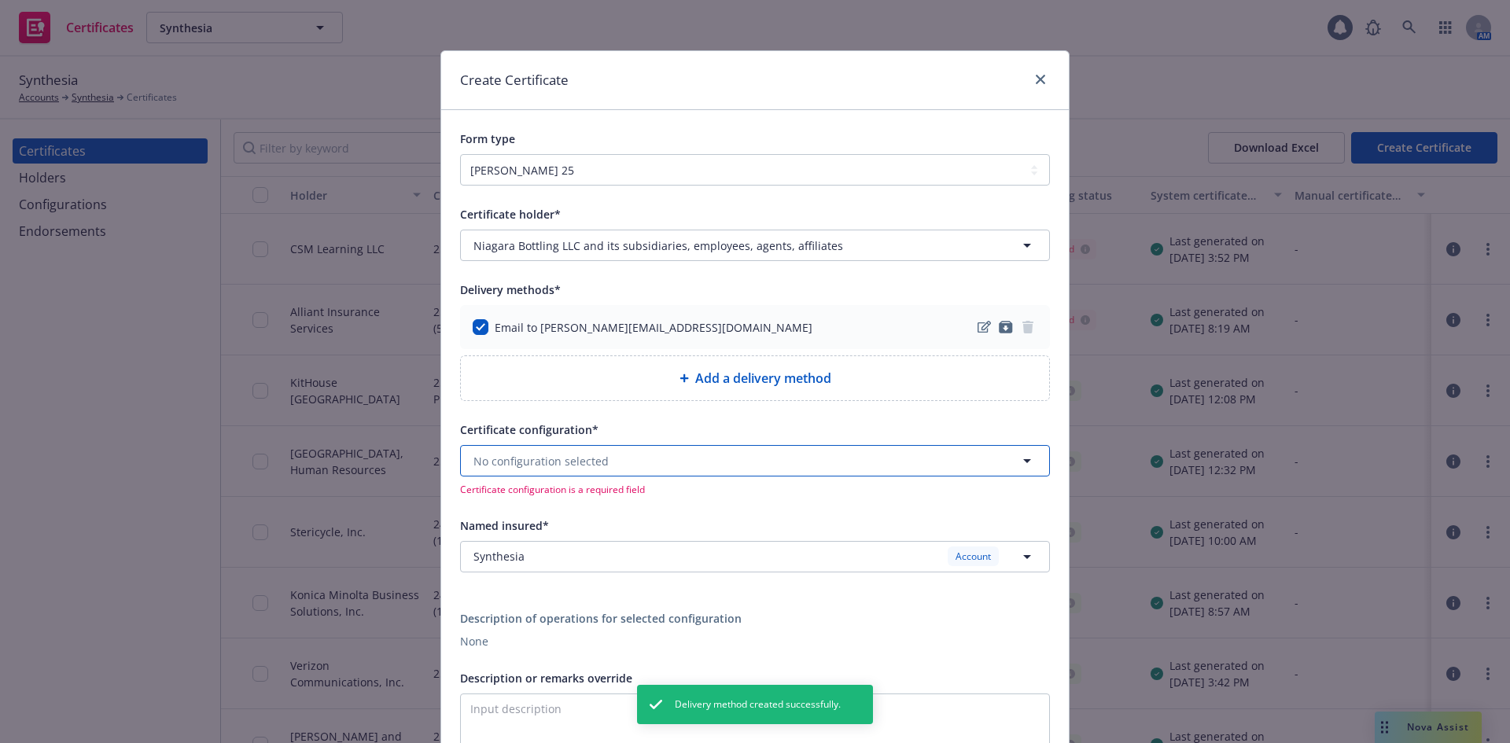
click at [559, 467] on span "No configuration selected" at bounding box center [540, 461] width 135 height 17
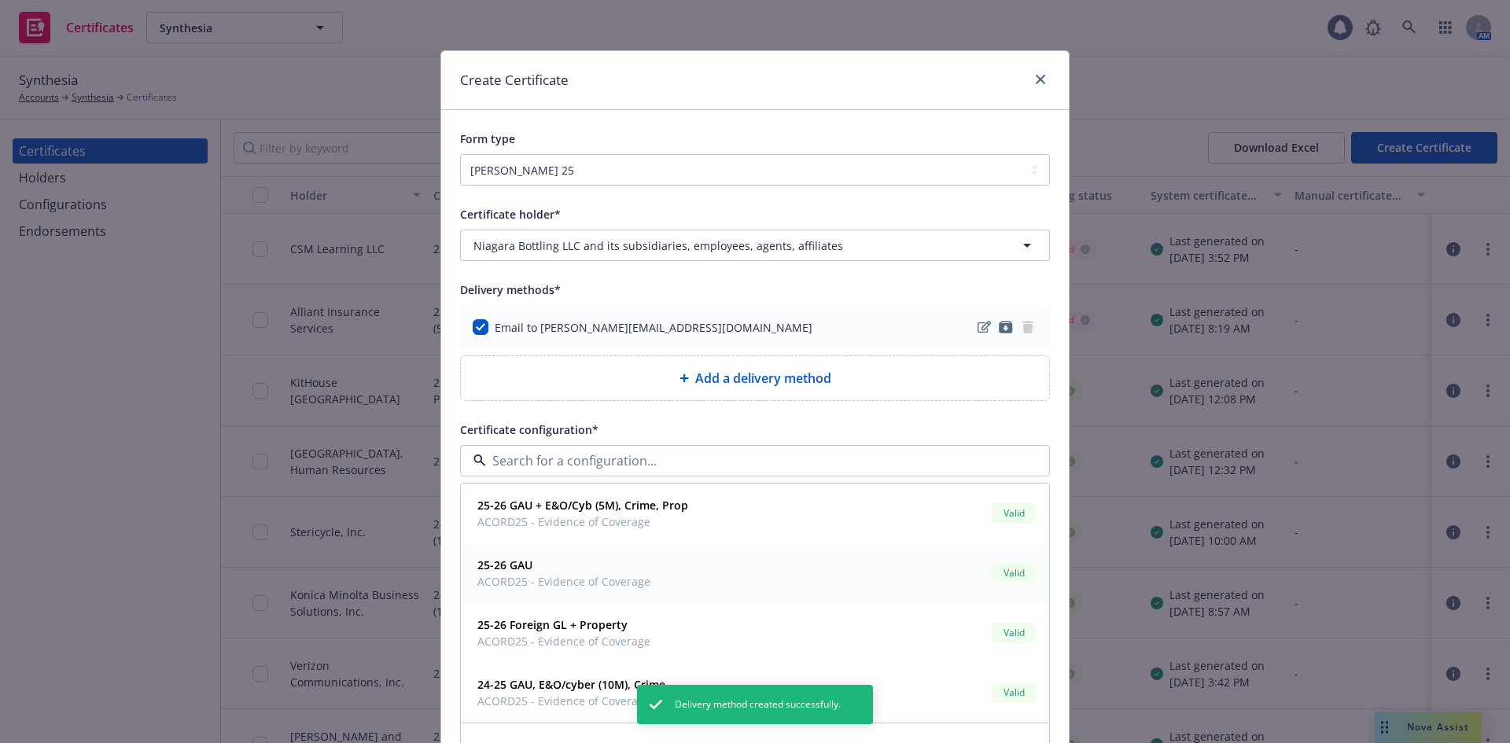
click at [524, 583] on span "ACORD25 - Evidence of Coverage" at bounding box center [563, 581] width 173 height 17
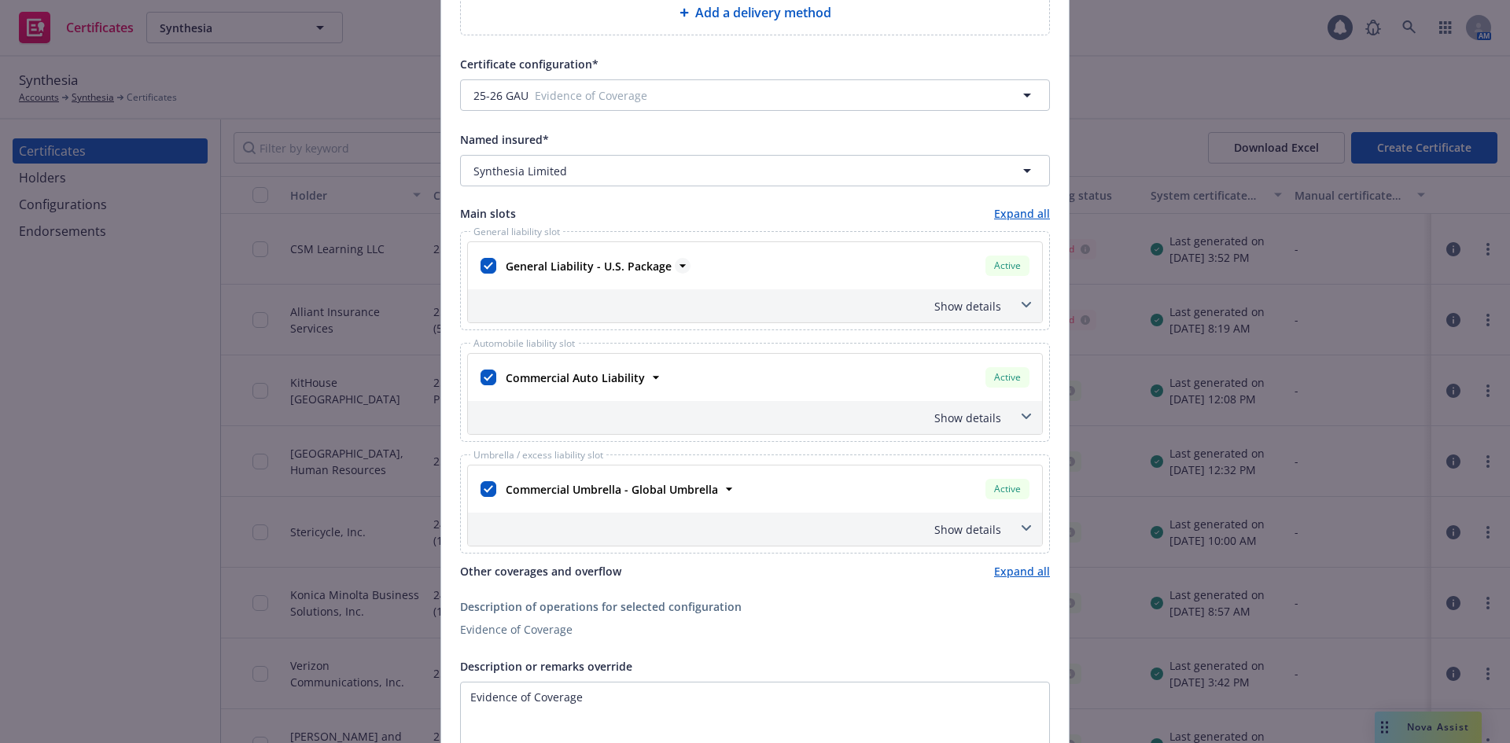
scroll to position [393, 0]
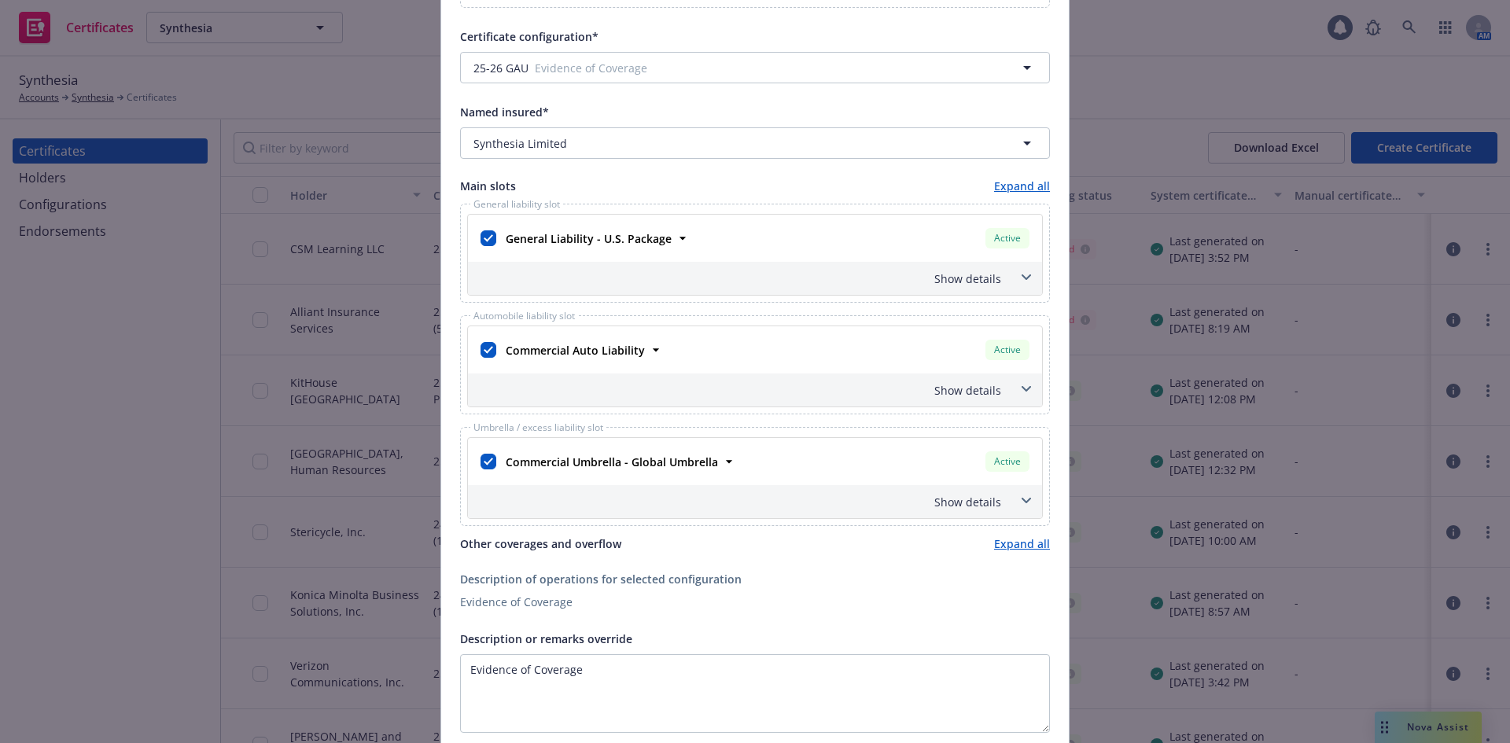
click at [1021, 500] on icon at bounding box center [1025, 501] width 9 height 6
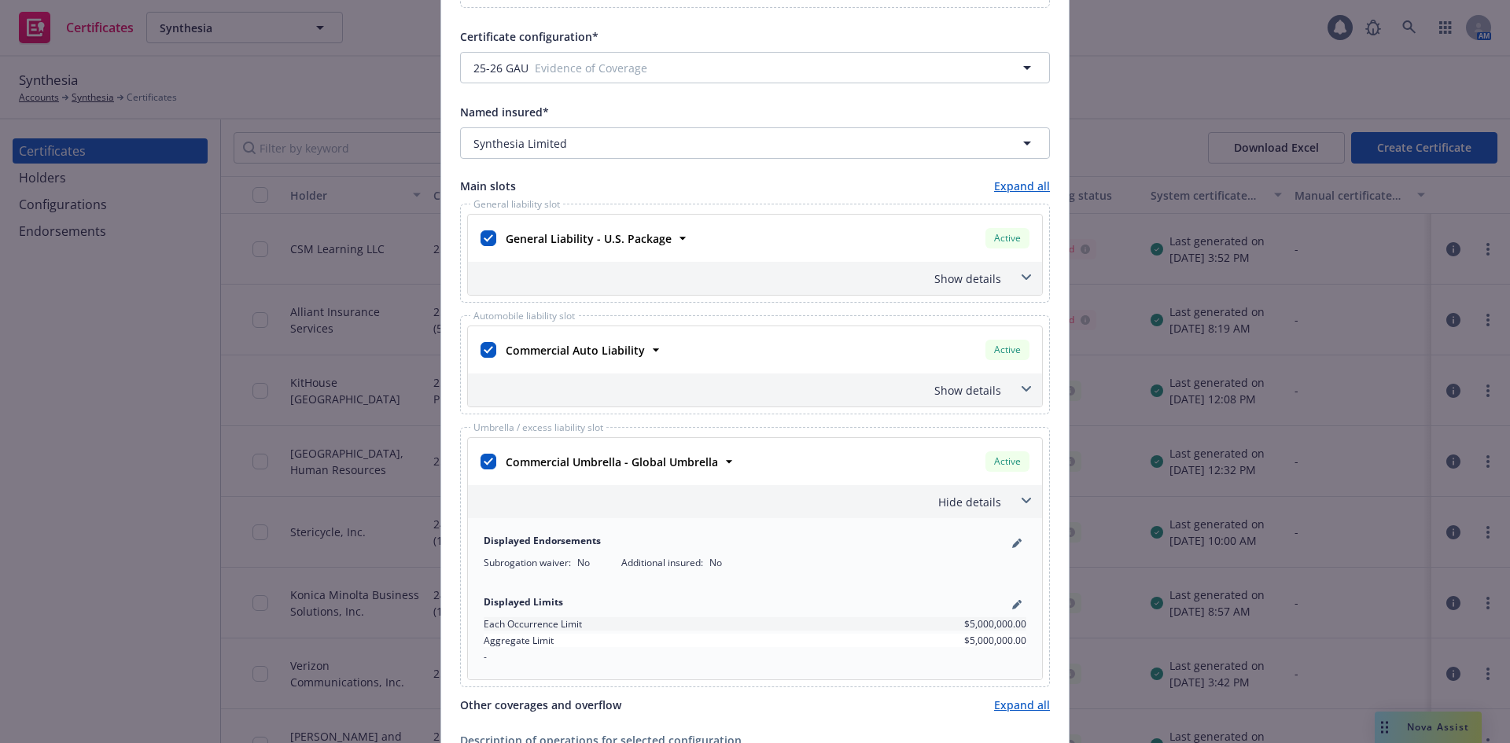
click at [1021, 500] on icon at bounding box center [1025, 501] width 9 height 6
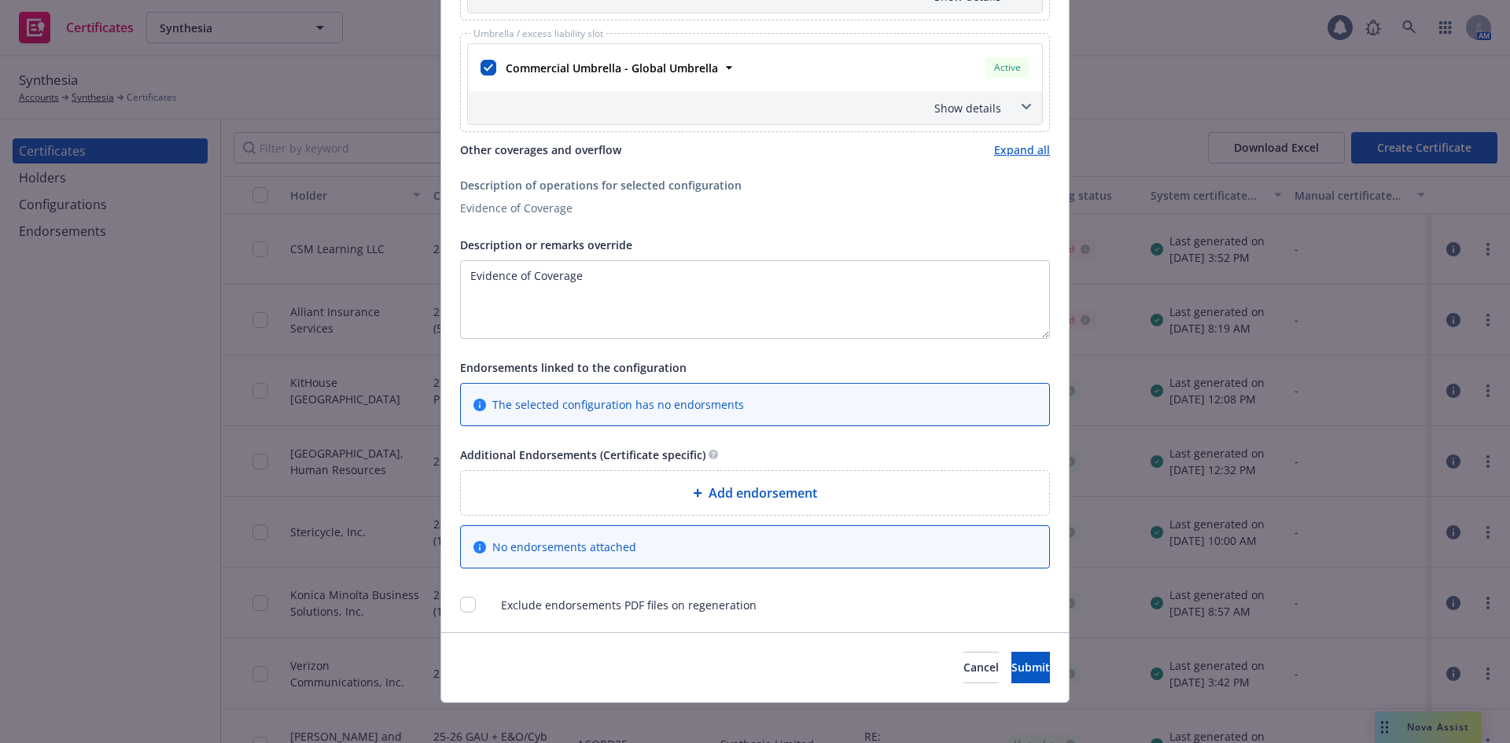
scroll to position [797, 0]
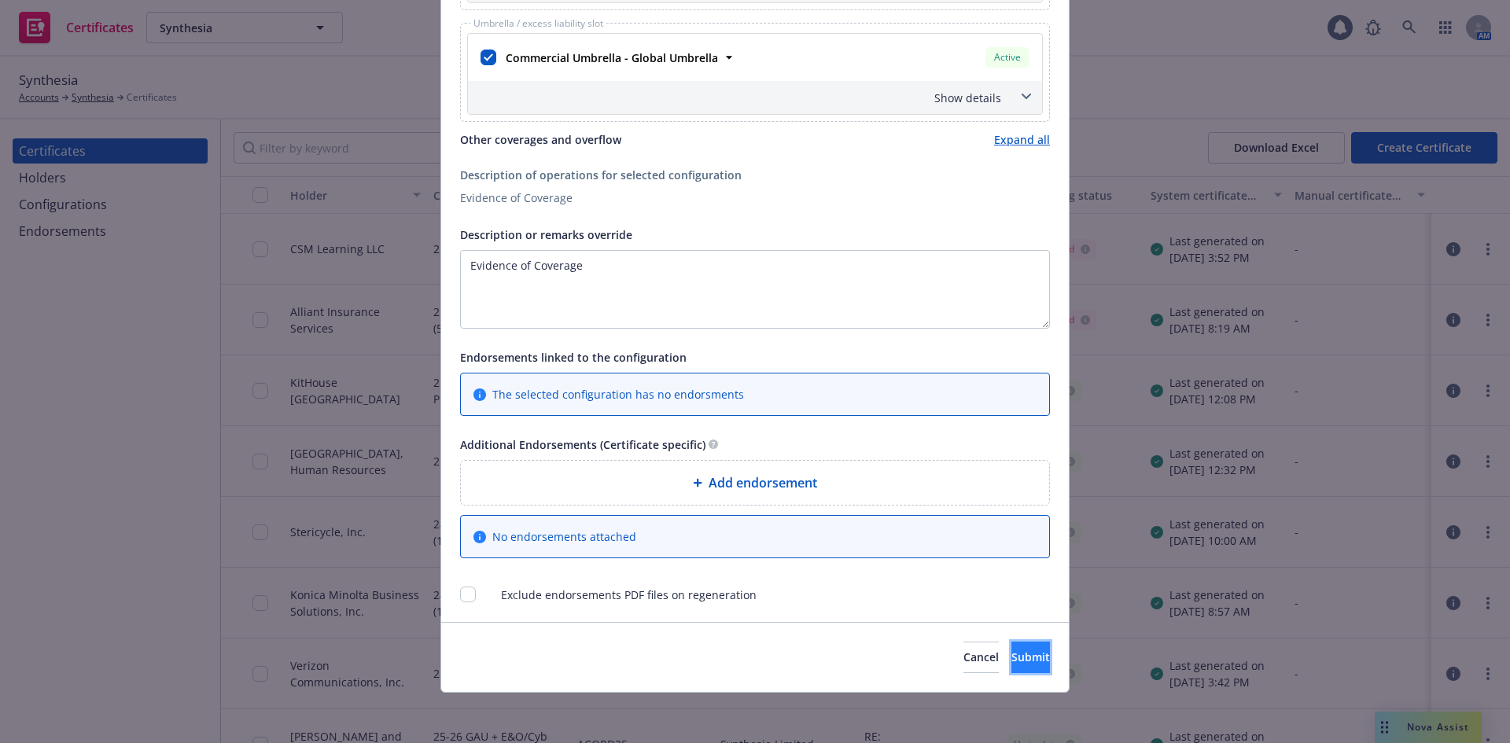
click at [1011, 649] on button "Submit" at bounding box center [1030, 657] width 39 height 31
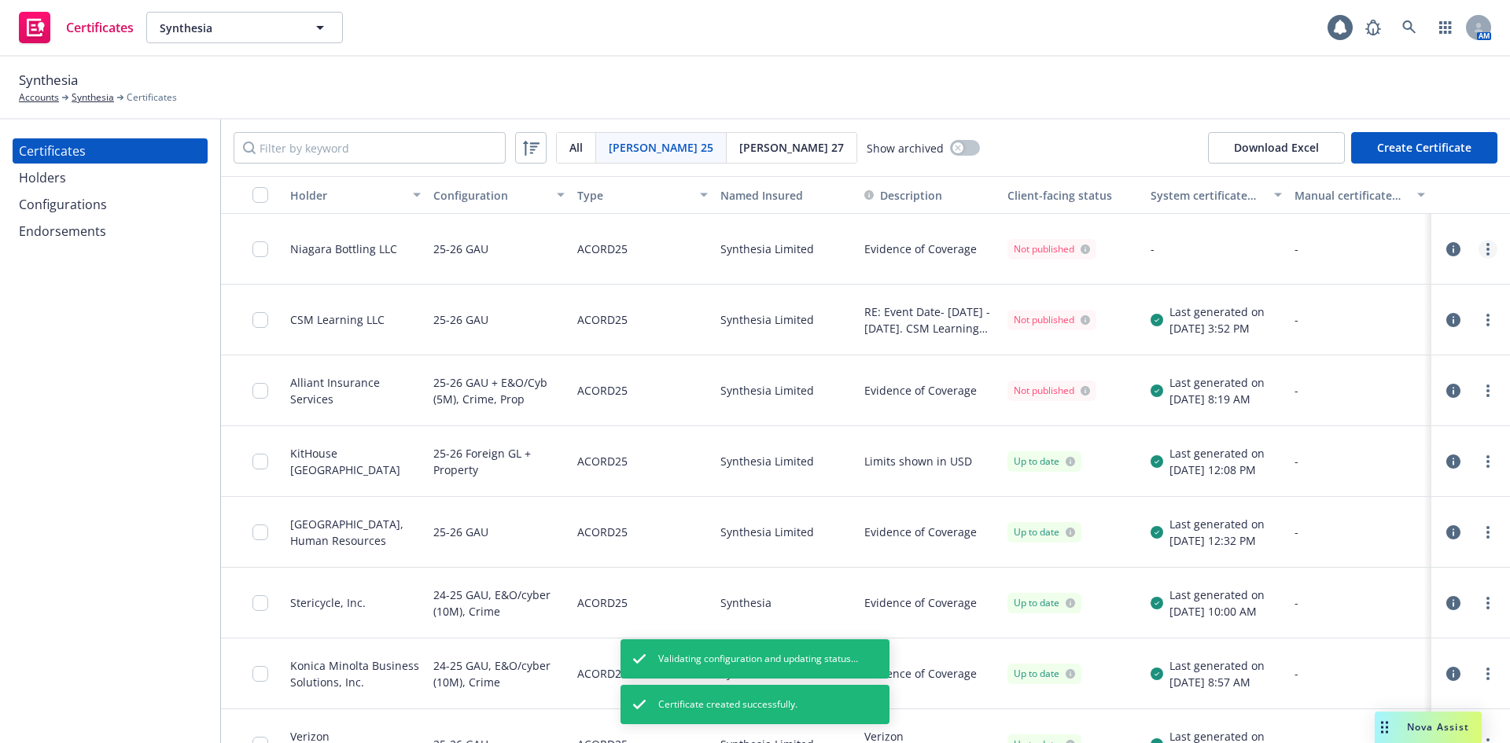
click at [1478, 245] on link "more" at bounding box center [1487, 249] width 19 height 19
click at [1293, 340] on link "Regenerate" at bounding box center [1359, 344] width 252 height 31
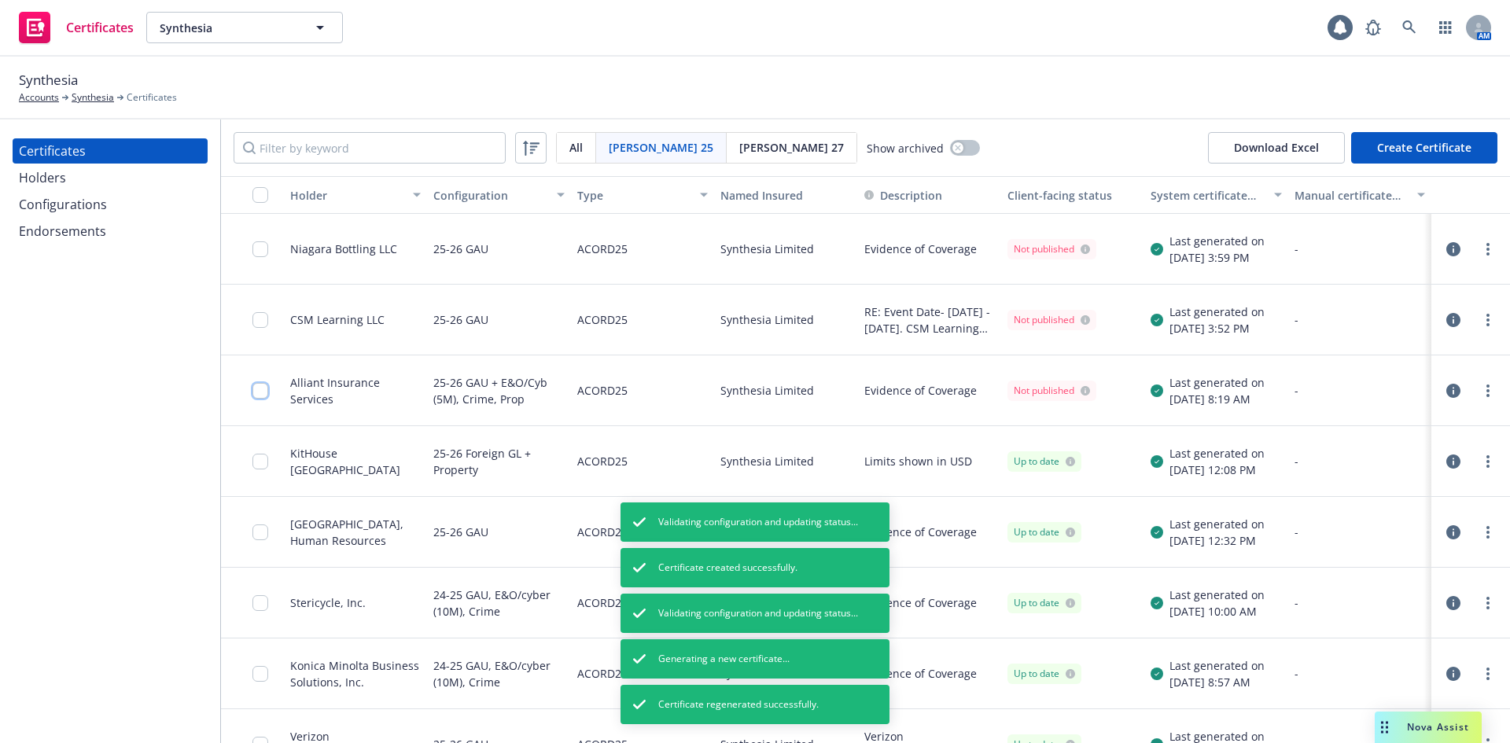
click at [263, 392] on input "checkbox" at bounding box center [260, 391] width 16 height 16
click at [262, 327] on input "checkbox" at bounding box center [260, 320] width 16 height 16
click at [263, 251] on input "checkbox" at bounding box center [260, 249] width 16 height 16
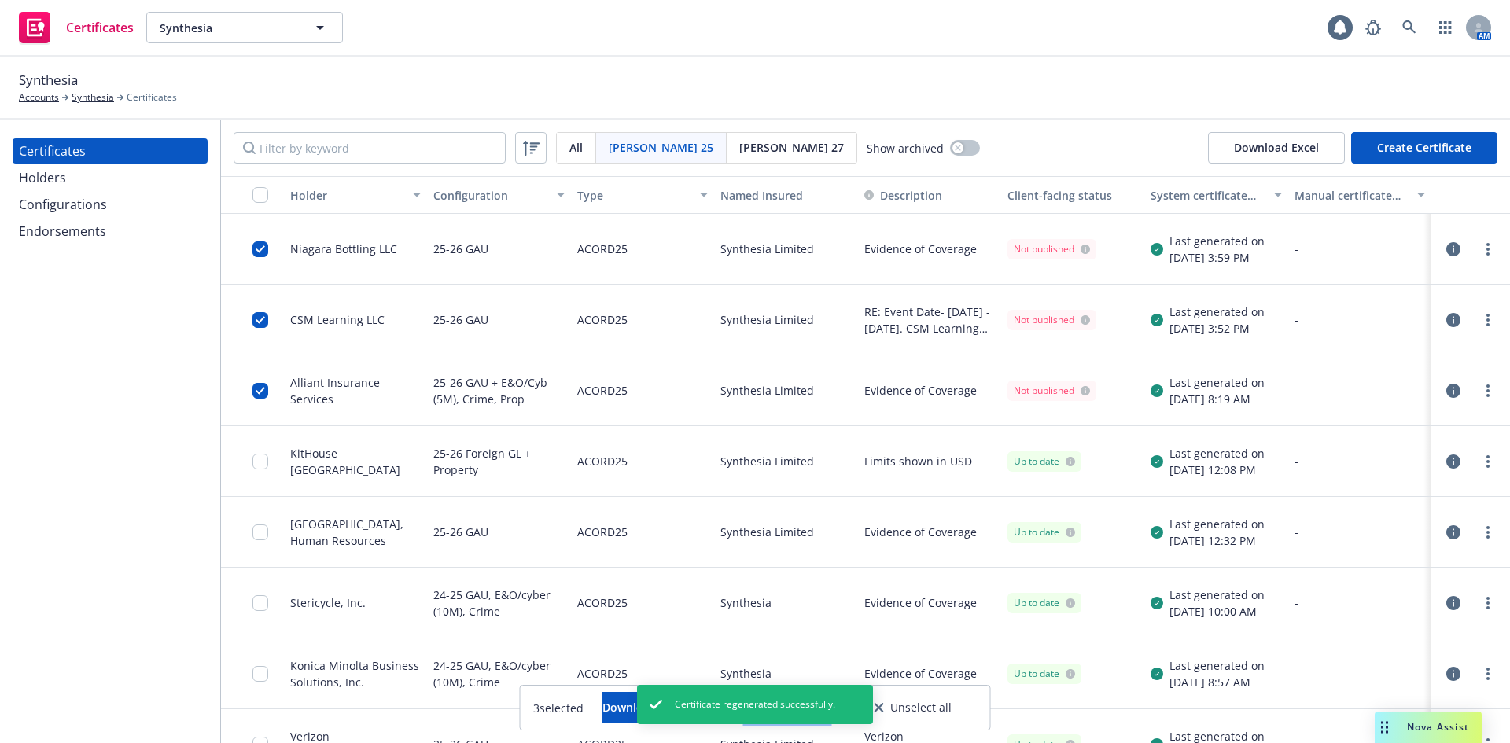
click at [830, 714] on button "Other actions" at bounding box center [787, 707] width 84 height 31
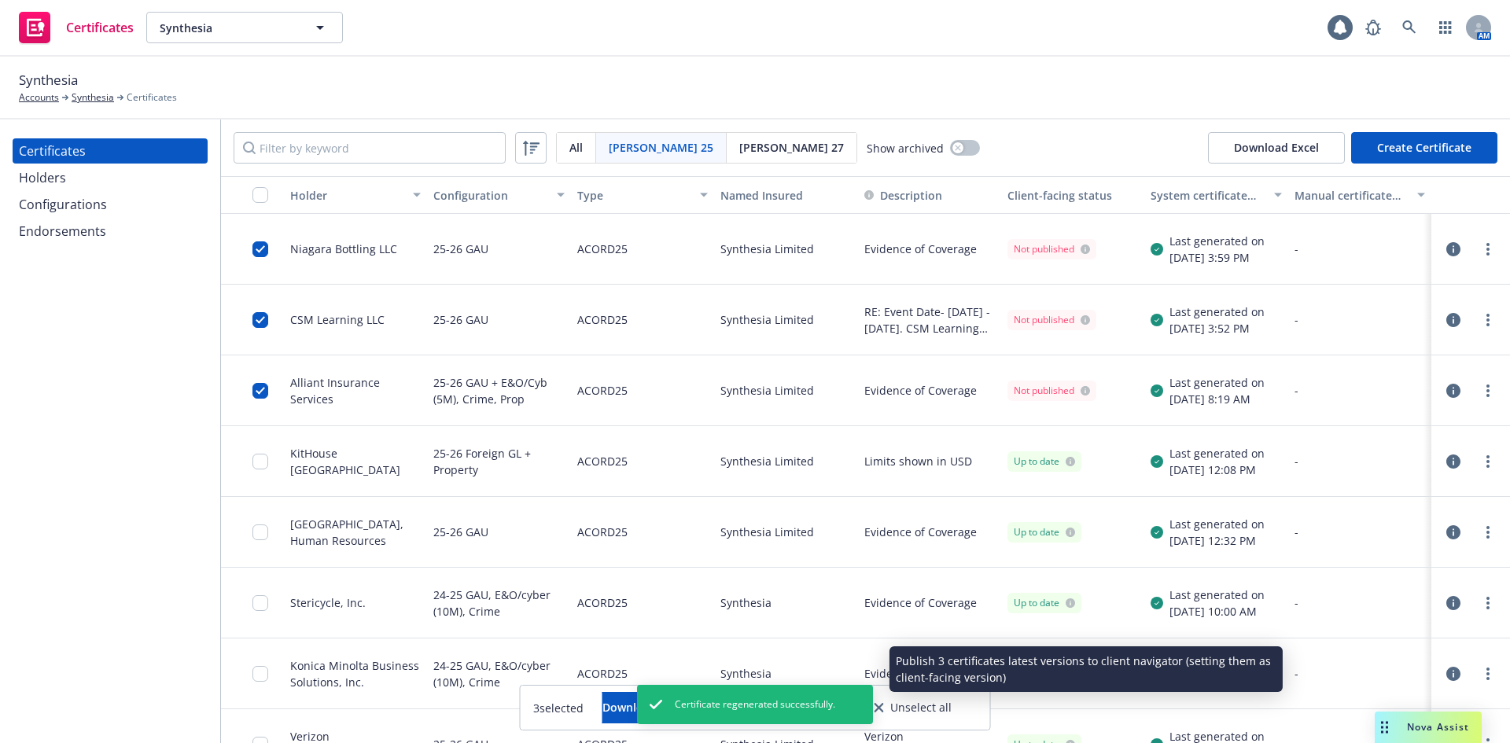
click at [823, 671] on link "Publish certificates" at bounding box center [756, 668] width 150 height 31
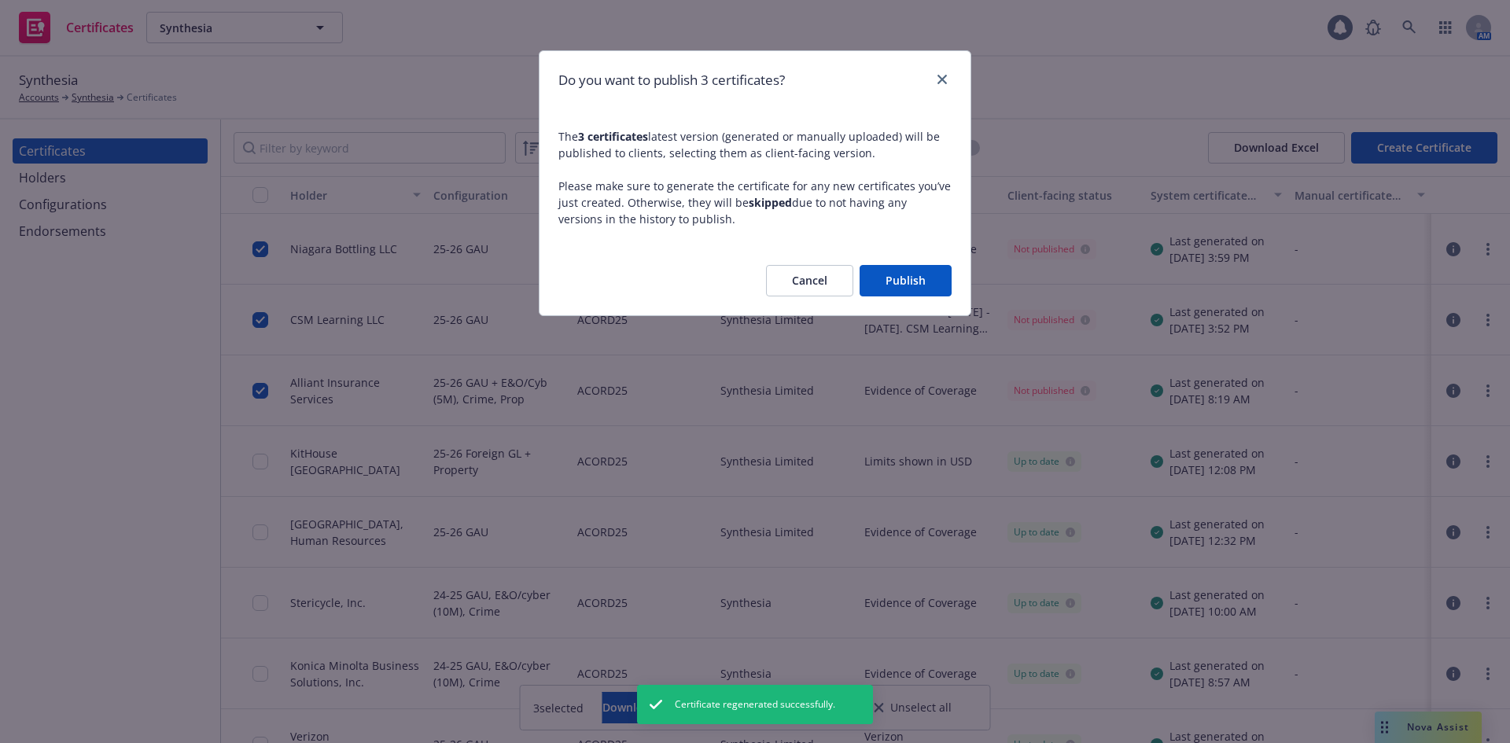
click at [897, 282] on button "Publish" at bounding box center [905, 280] width 92 height 31
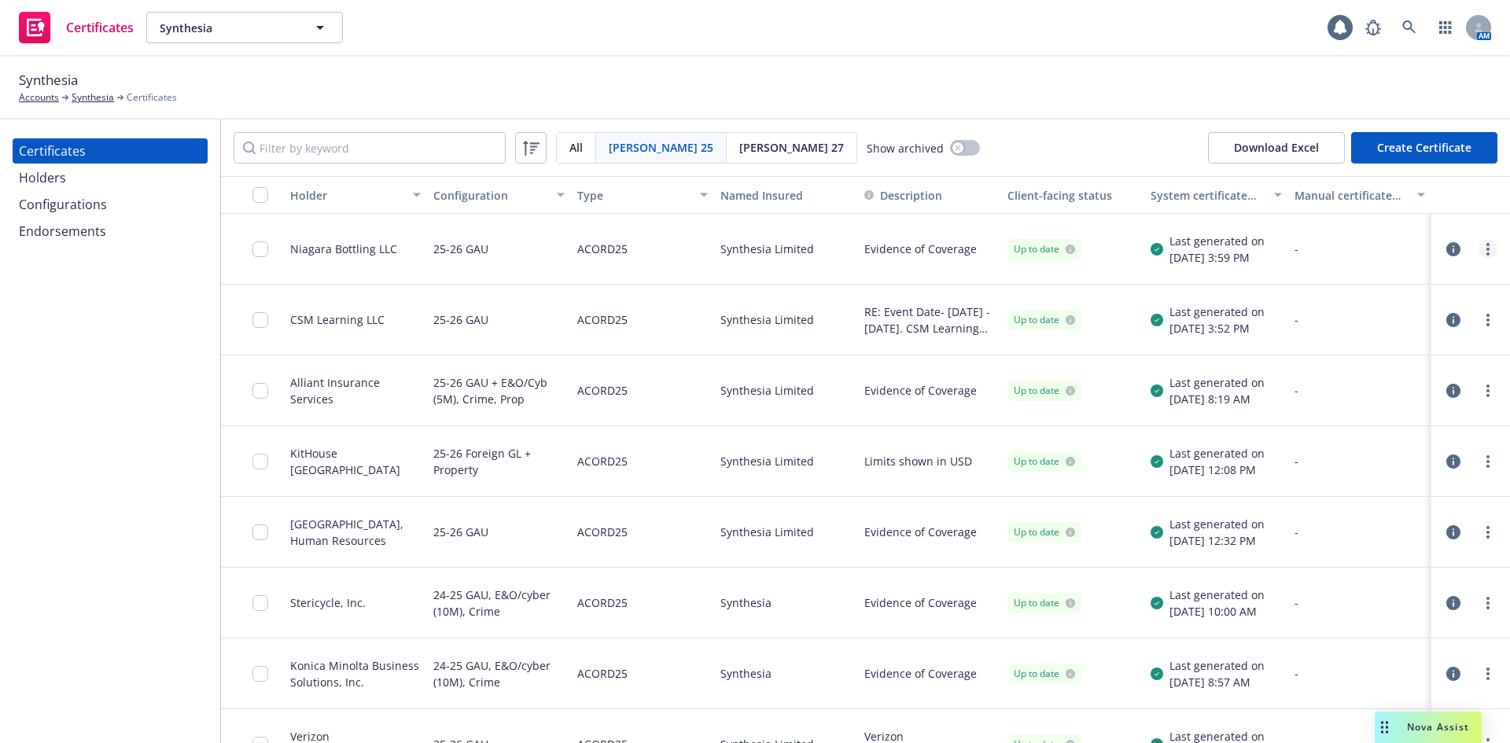
click at [1478, 251] on link "more" at bounding box center [1487, 249] width 19 height 19
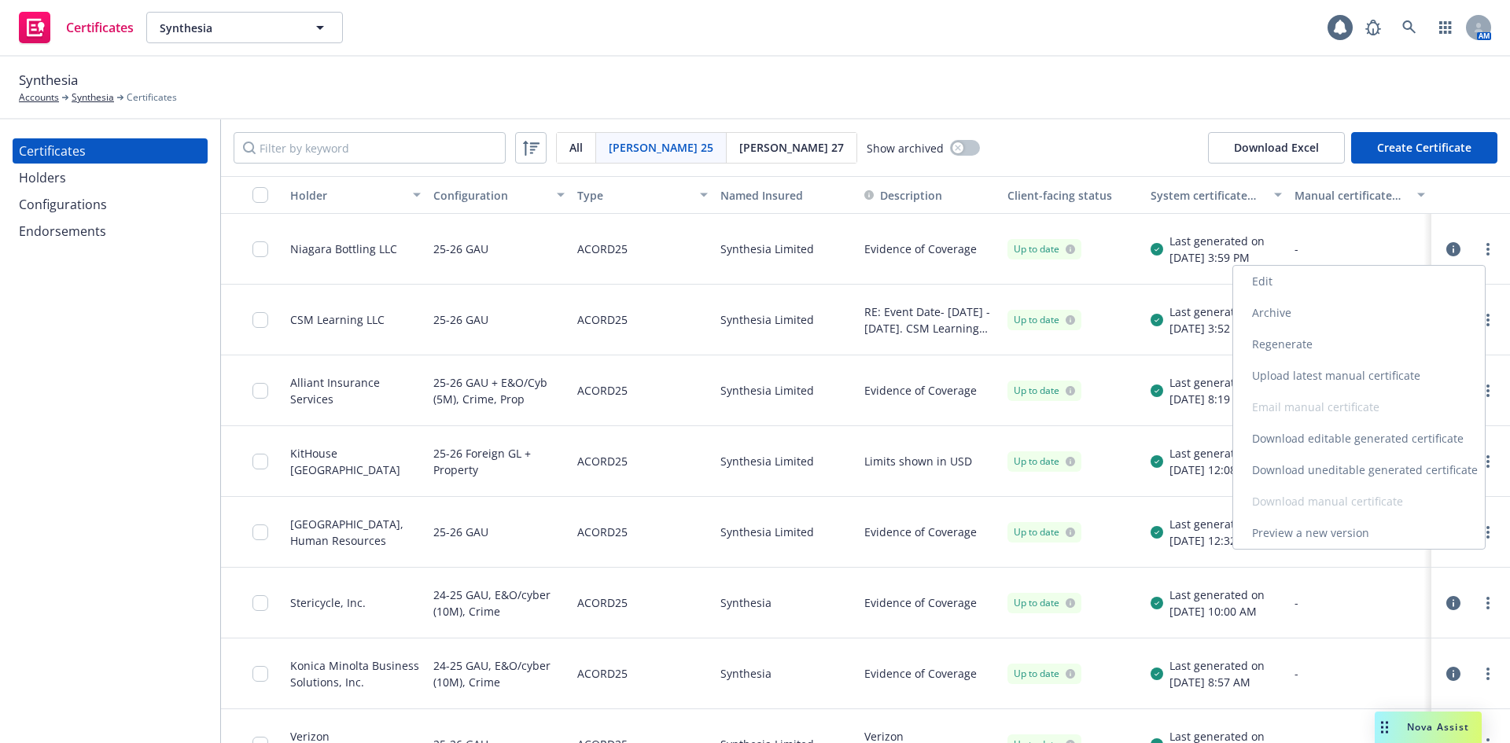
click at [1303, 469] on link "Download uneditable generated certificate" at bounding box center [1359, 469] width 252 height 31
